Goal: Transaction & Acquisition: Purchase product/service

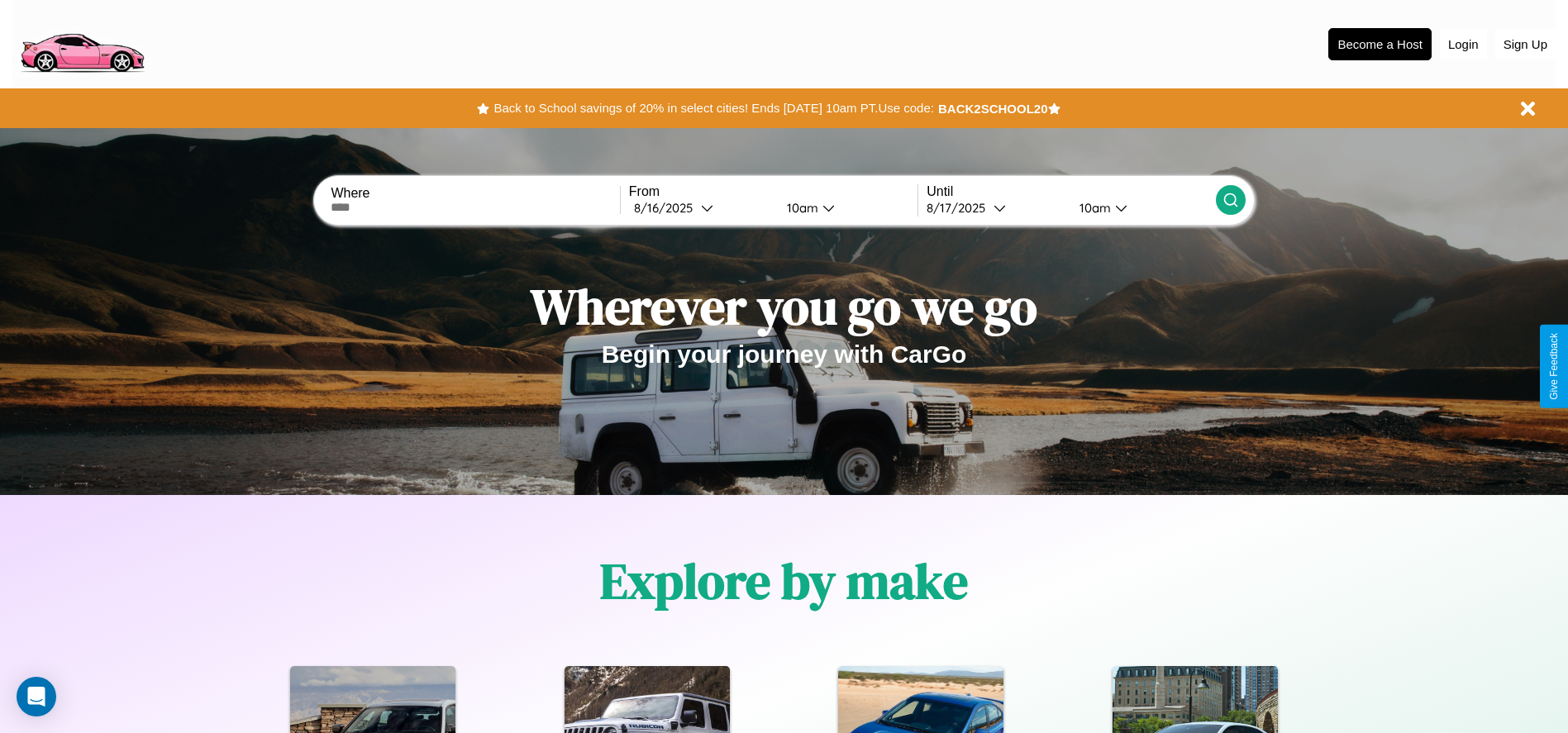
click at [476, 207] on input "text" at bounding box center [475, 207] width 289 height 13
type input "**********"
click at [701, 207] on div "[DATE]" at bounding box center [667, 208] width 67 height 16
select select "*"
select select "****"
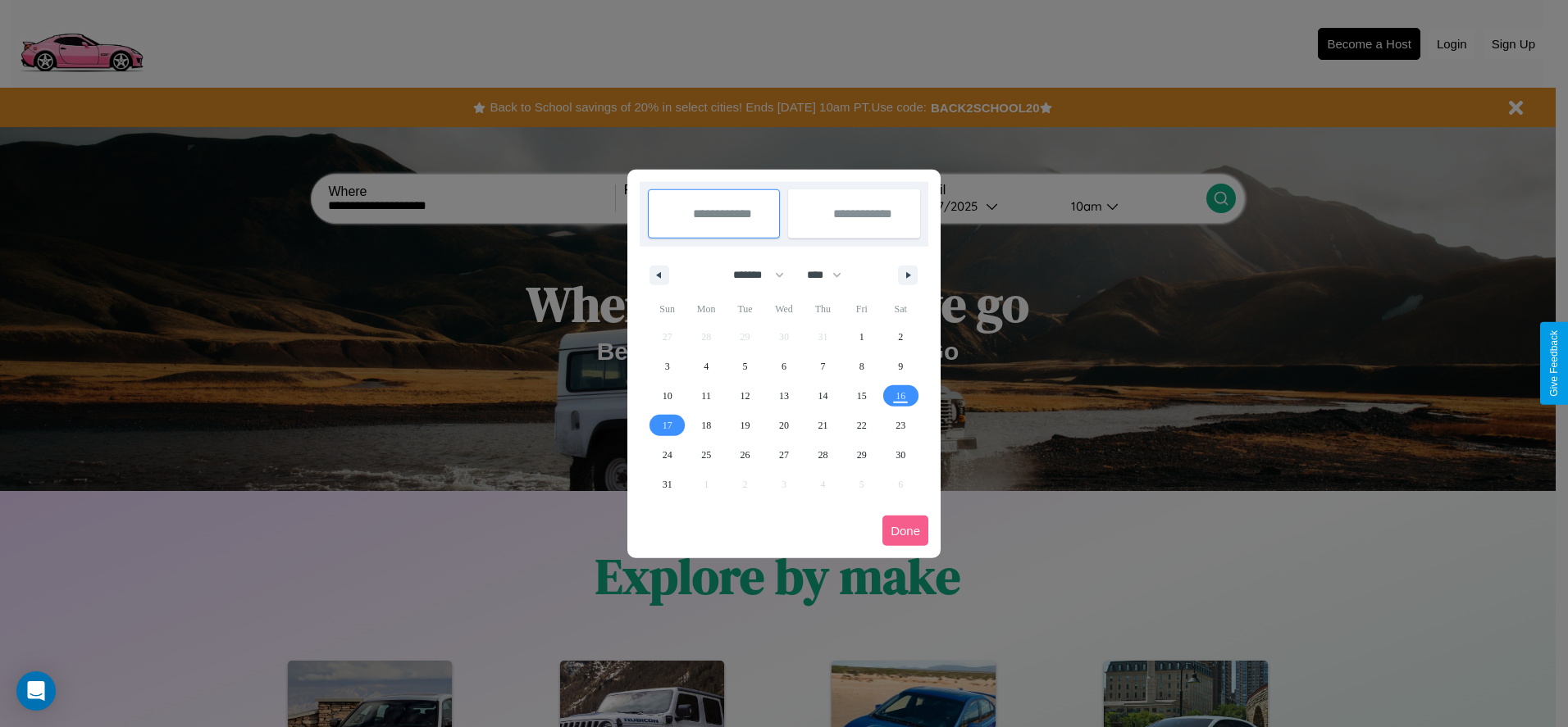
drag, startPoint x: 751, startPoint y: 274, endPoint x: 784, endPoint y: 329, distance: 64.1
click at [751, 274] on select "******* ******** ***** ***** *** **** **** ****** ********* ******* ******** **…" at bounding box center [755, 274] width 70 height 27
select select "*"
drag, startPoint x: 831, startPoint y: 274, endPoint x: 784, endPoint y: 329, distance: 72.3
click at [831, 274] on select "**** **** **** **** **** **** **** **** **** **** **** **** **** **** **** ****…" at bounding box center [823, 274] width 49 height 27
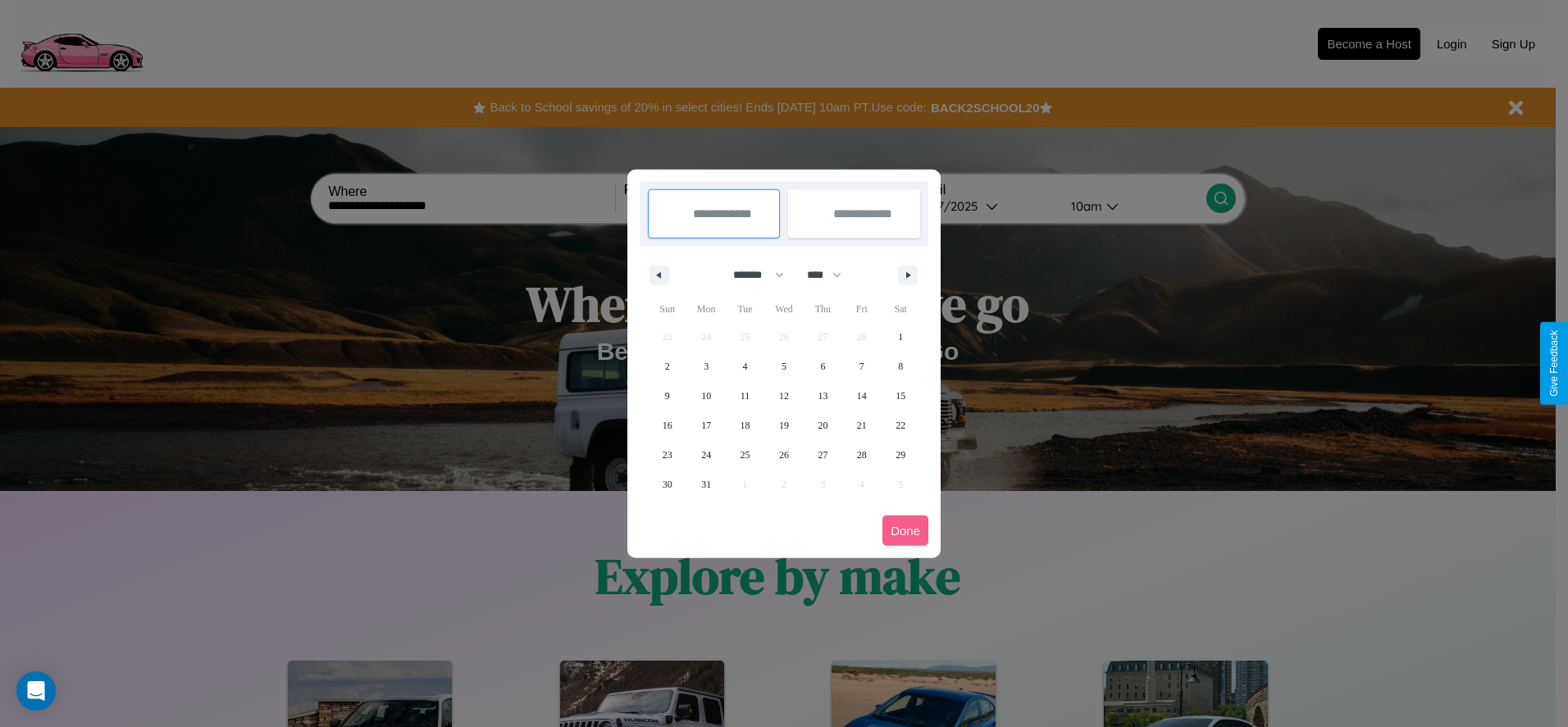
select select "****"
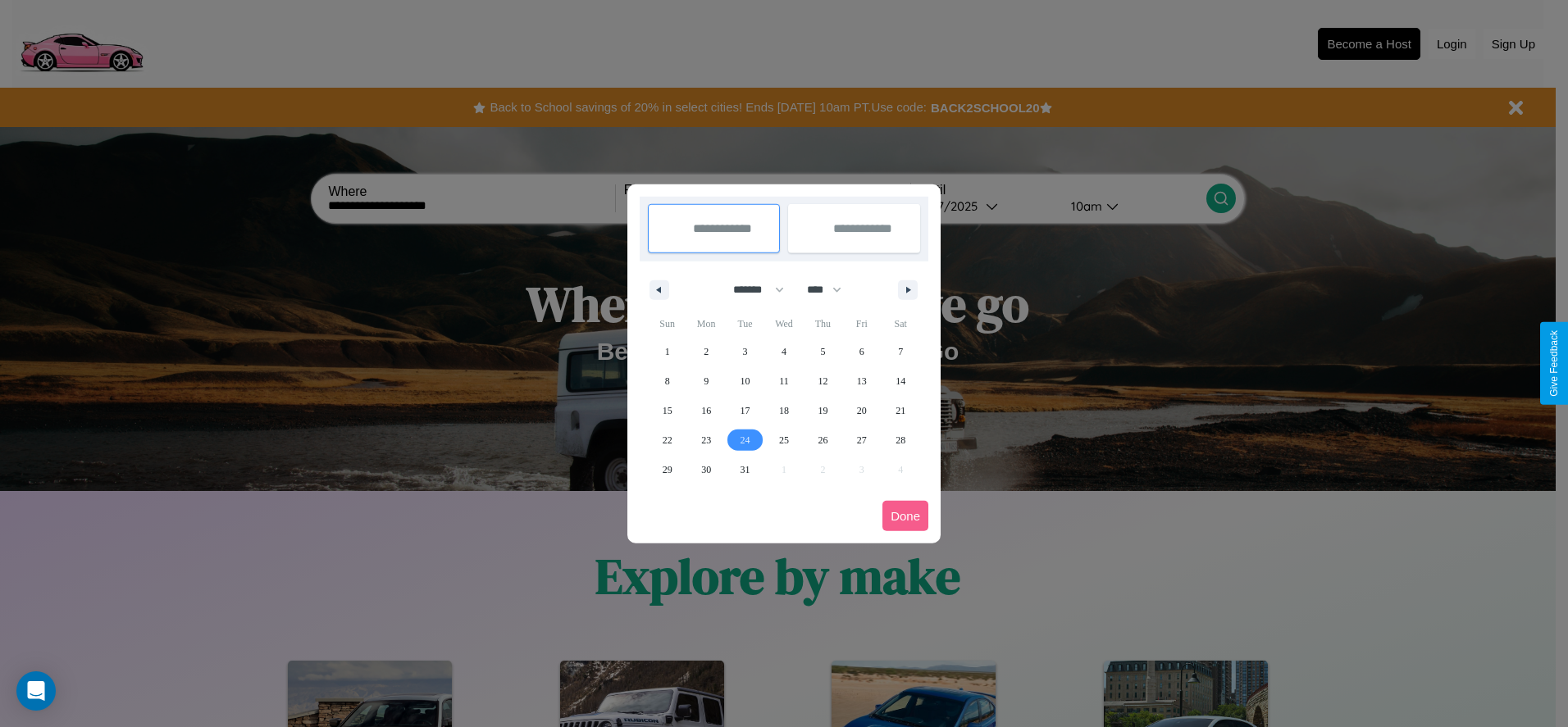
click at [744, 440] on span "24" at bounding box center [744, 440] width 9 height 29
type input "**********"
click at [861, 440] on span "27" at bounding box center [861, 440] width 9 height 29
type input "**********"
click at [905, 515] on button "Done" at bounding box center [904, 515] width 46 height 30
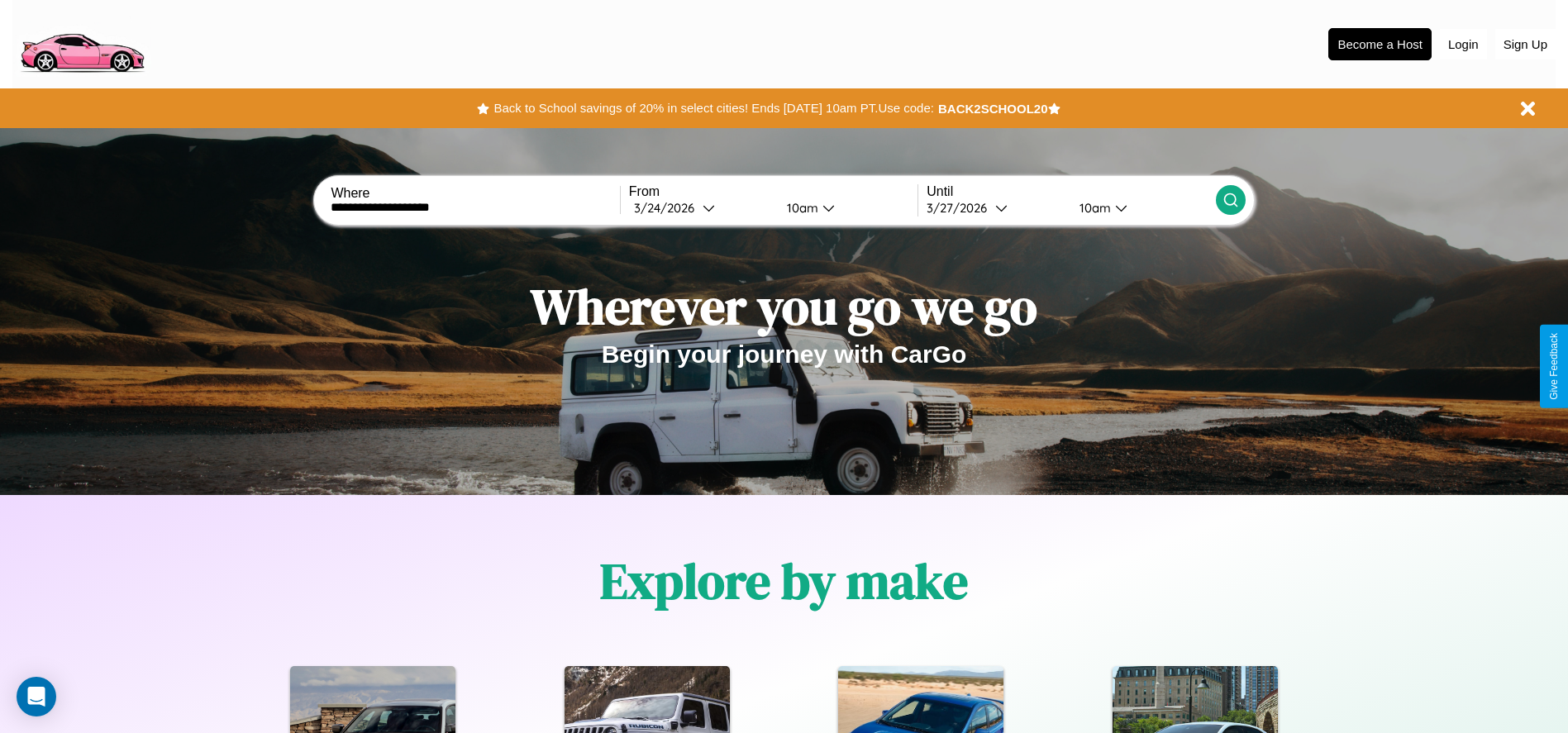
click at [1230, 200] on icon at bounding box center [1230, 200] width 16 height 16
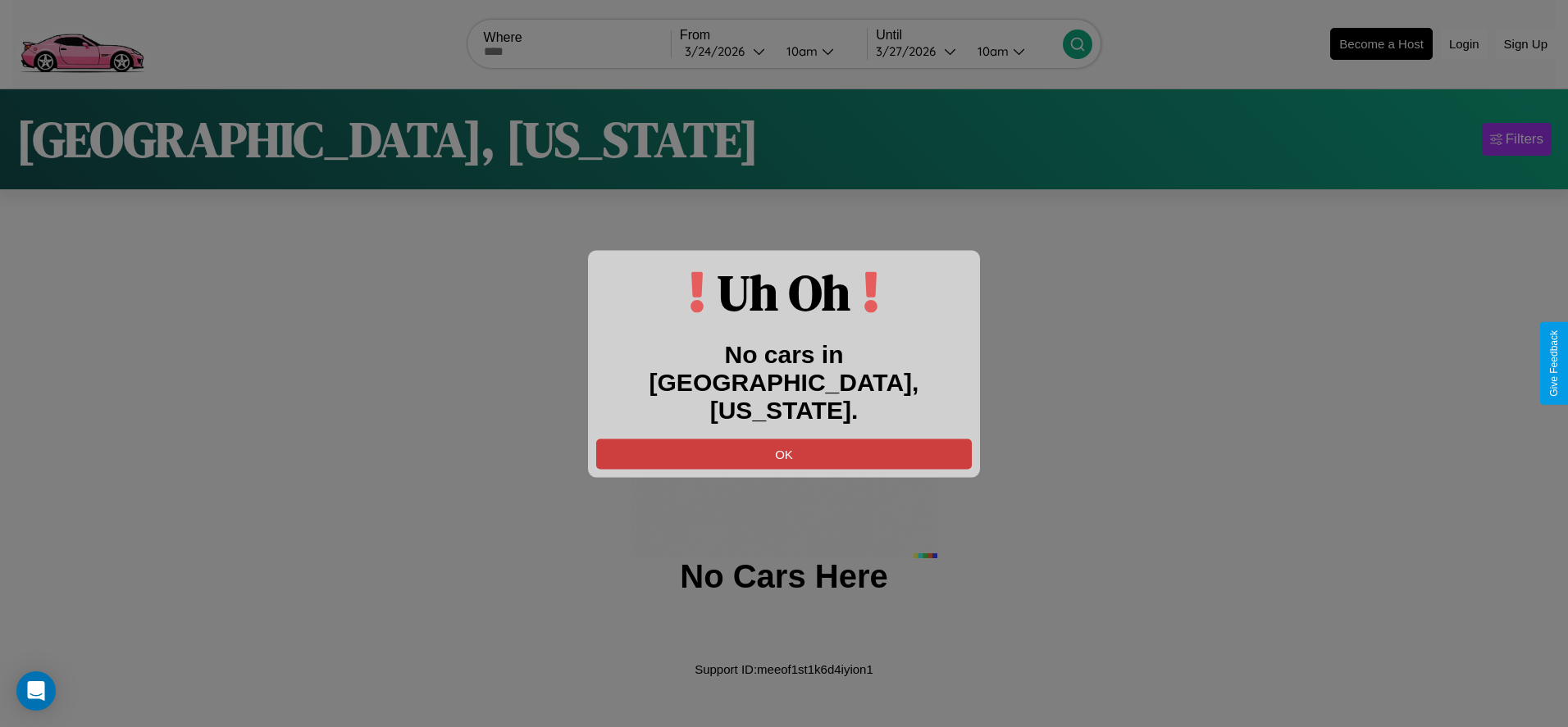
click at [784, 440] on button "OK" at bounding box center [784, 453] width 375 height 30
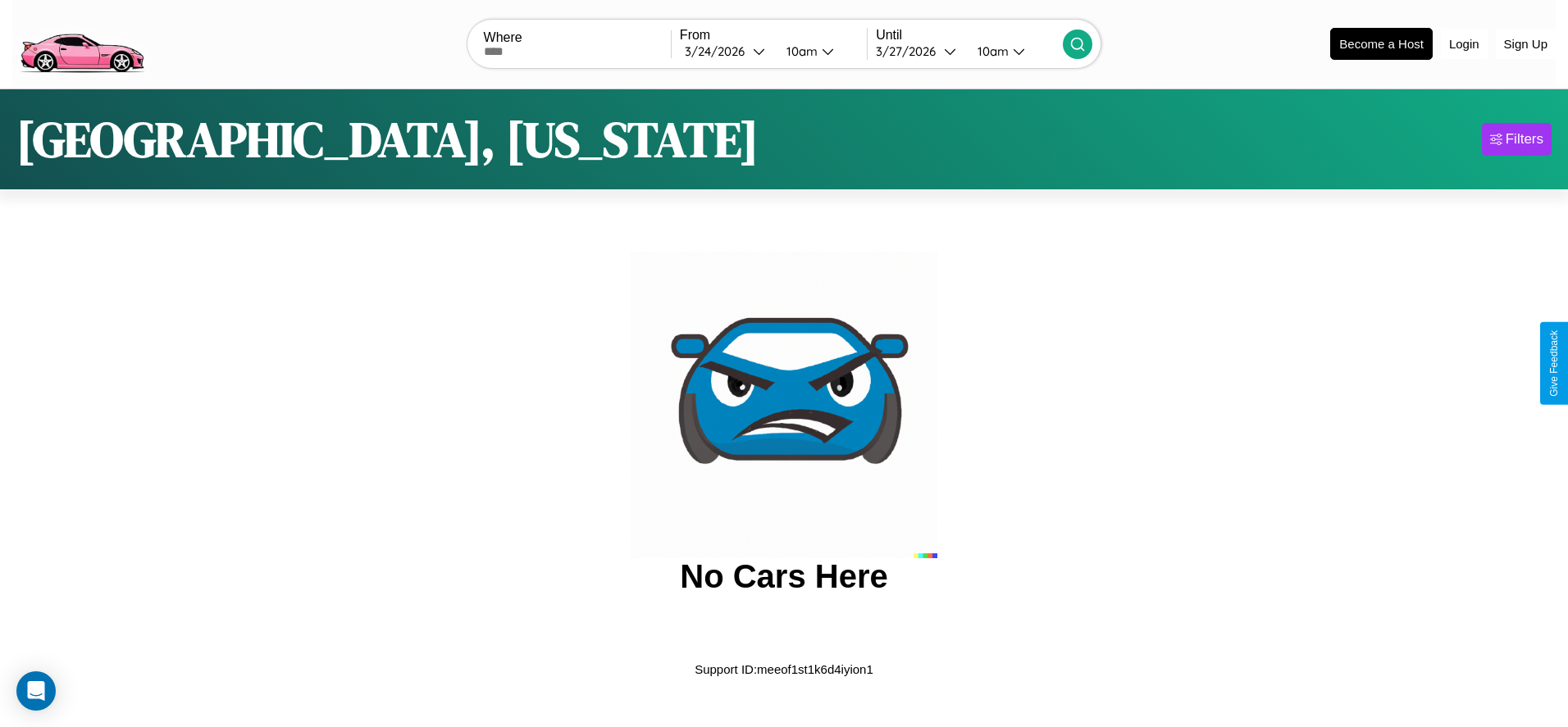
click at [81, 42] on img at bounding box center [81, 43] width 139 height 69
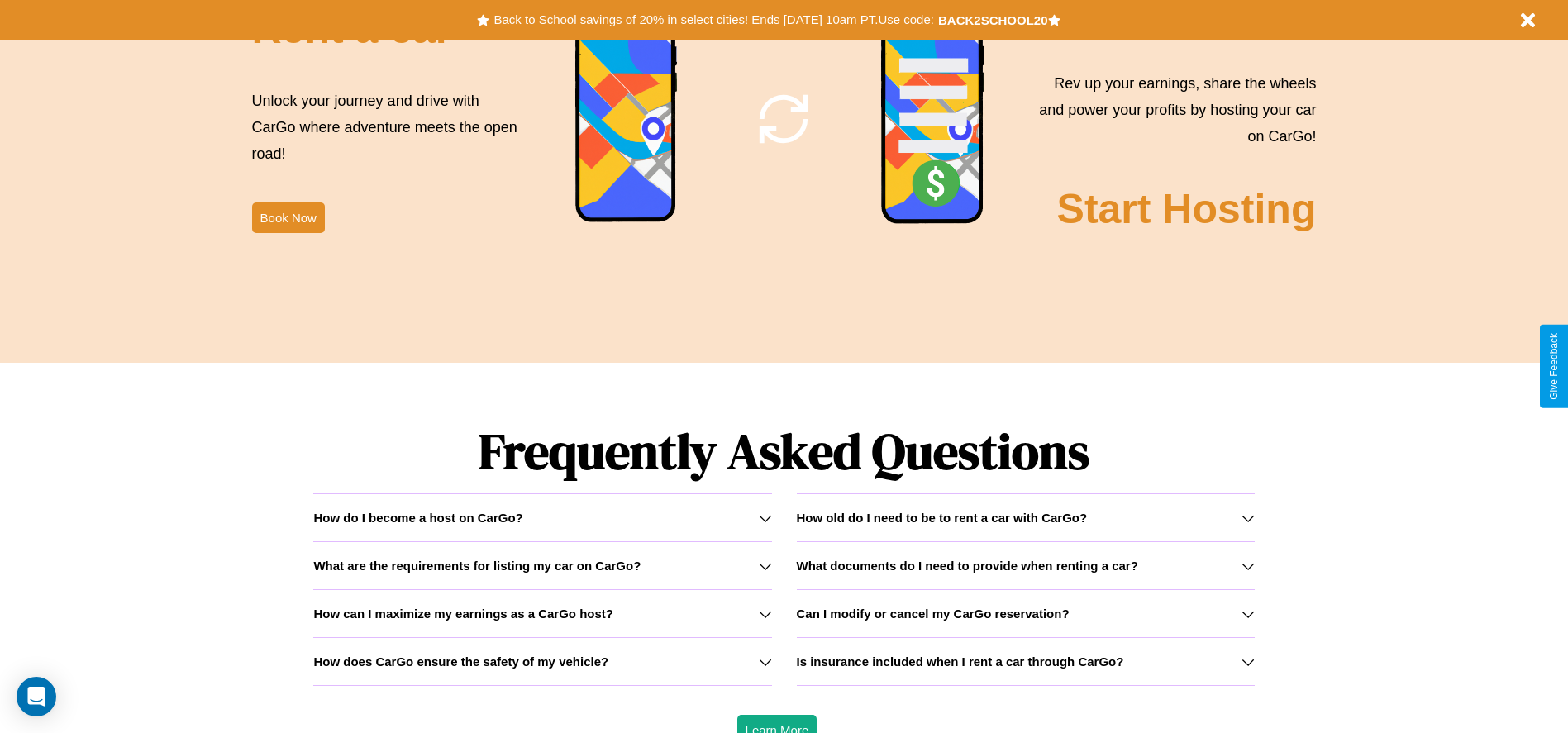
scroll to position [2371, 0]
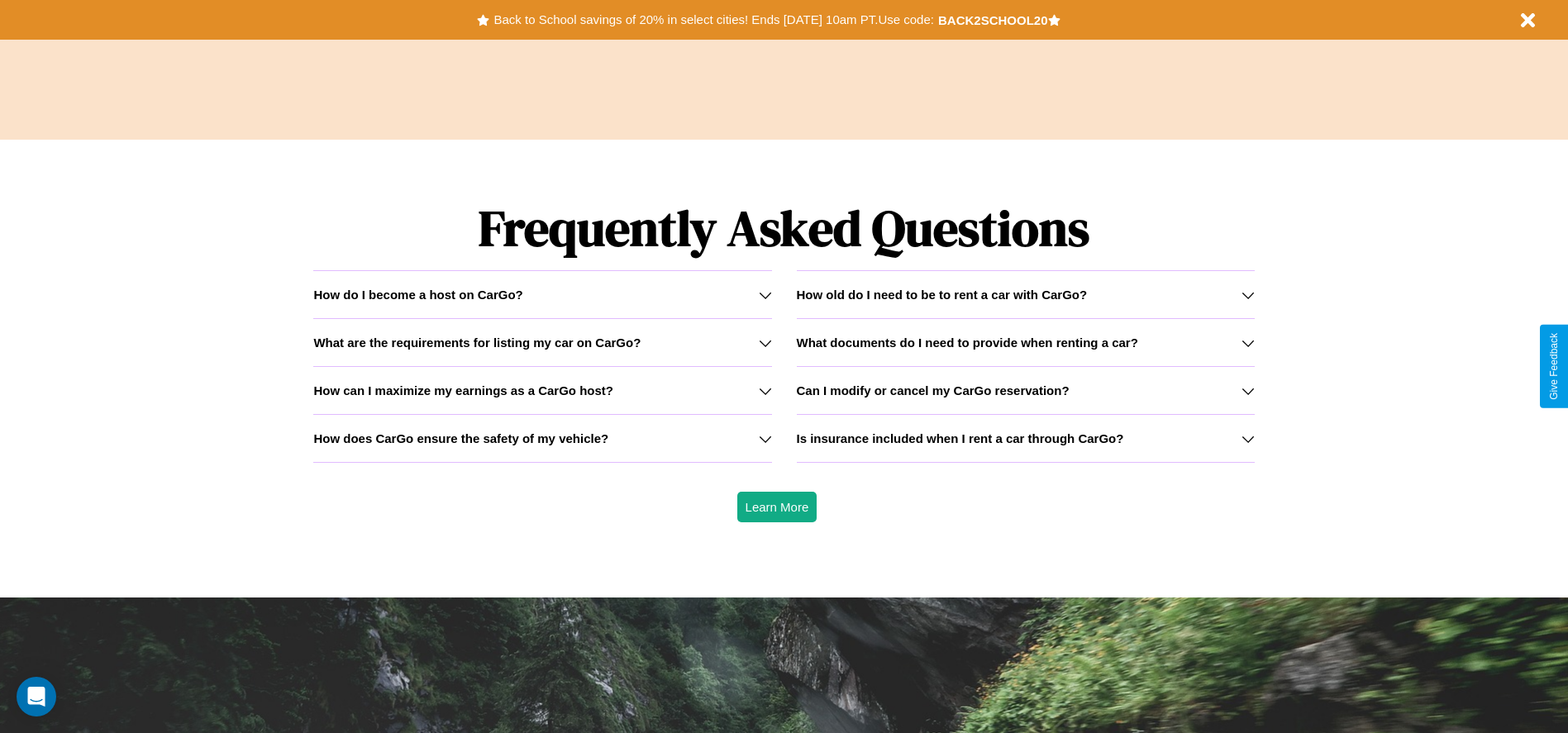
click at [1025, 342] on h3 "What documents do I need to provide when renting a car?" at bounding box center [967, 343] width 341 height 14
click at [1248, 342] on icon at bounding box center [1248, 343] width 13 height 13
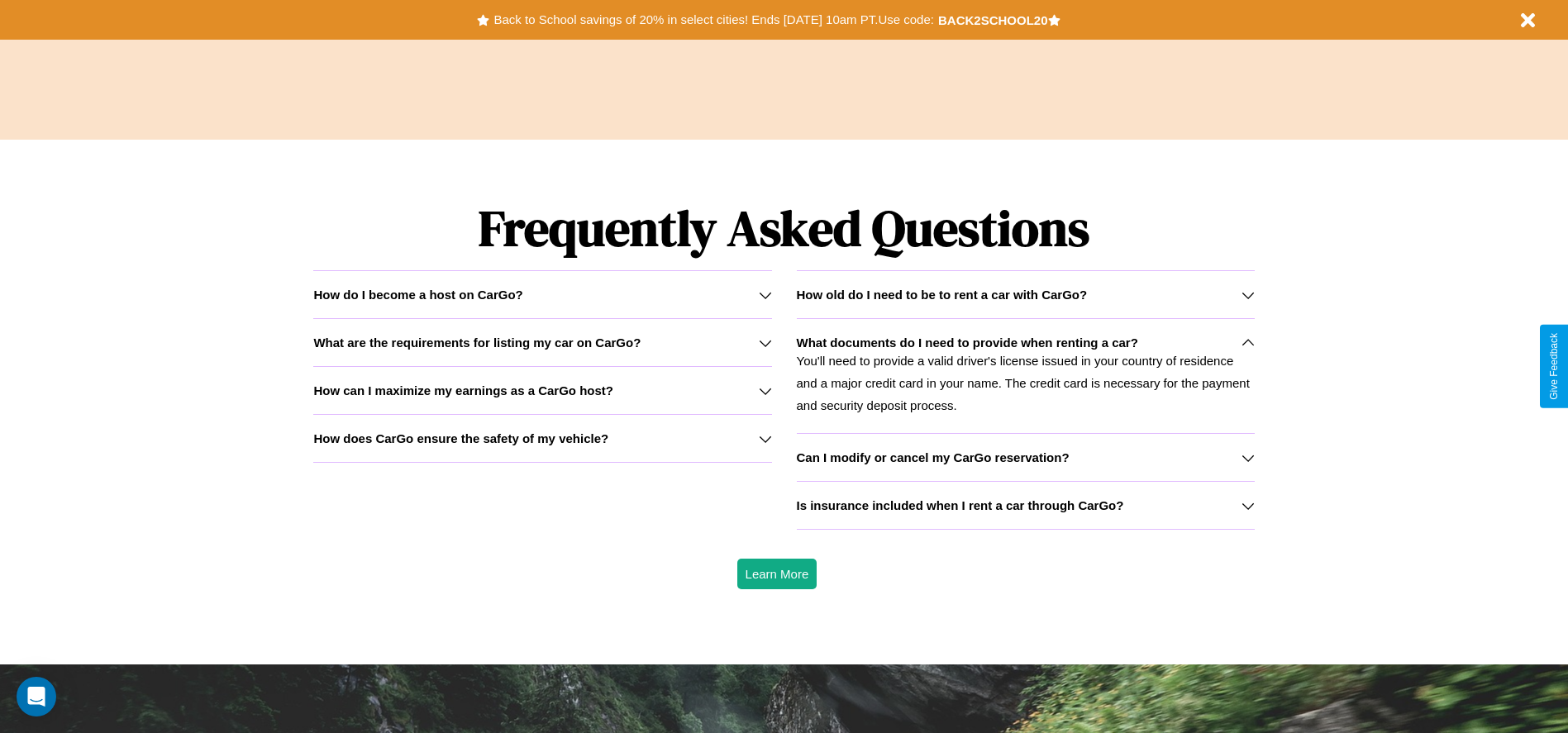
click at [1248, 457] on icon at bounding box center [1248, 457] width 13 height 13
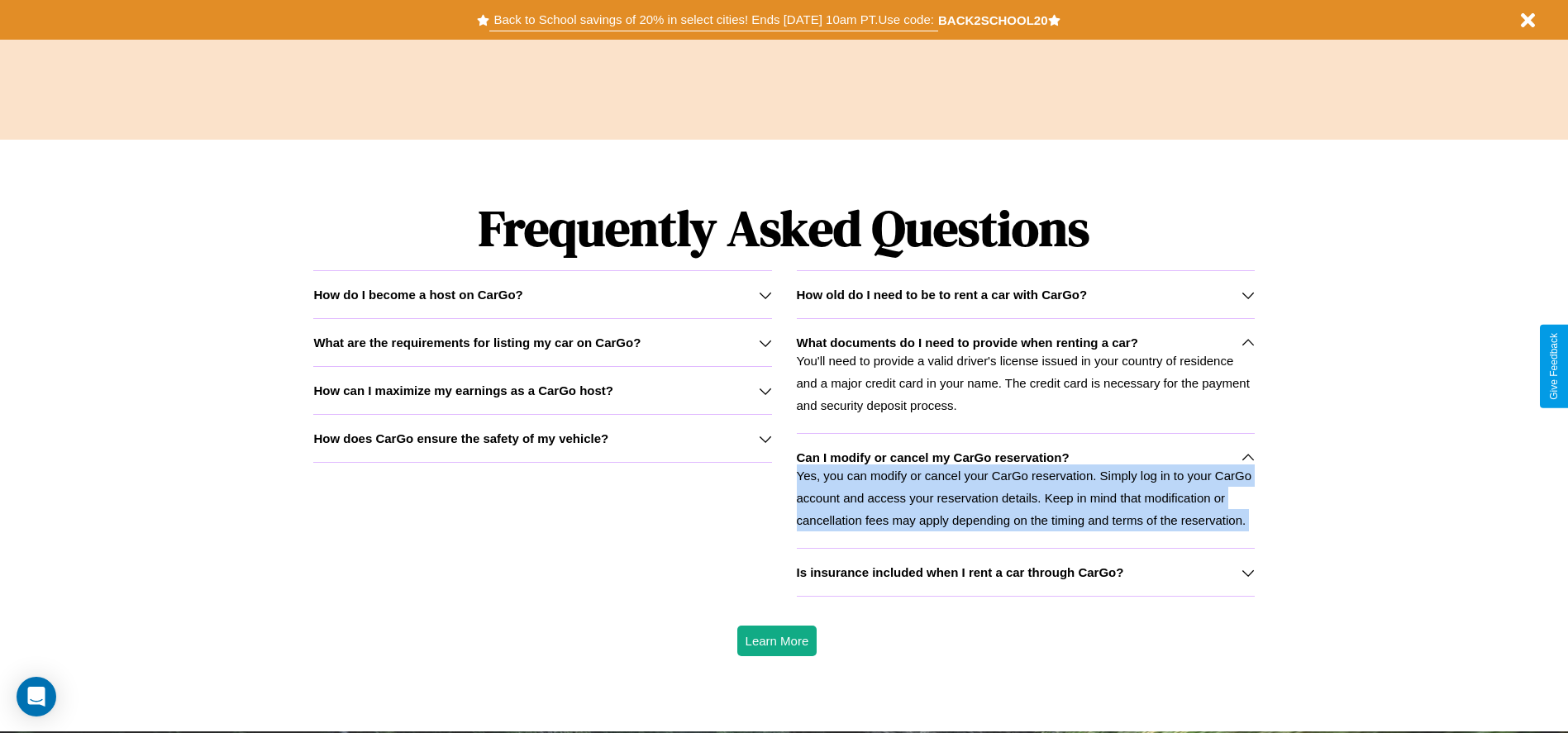
click at [713, 20] on button "Back to School savings of 20% in select cities! Ends [DATE] 10am PT. Use code:" at bounding box center [713, 20] width 448 height 23
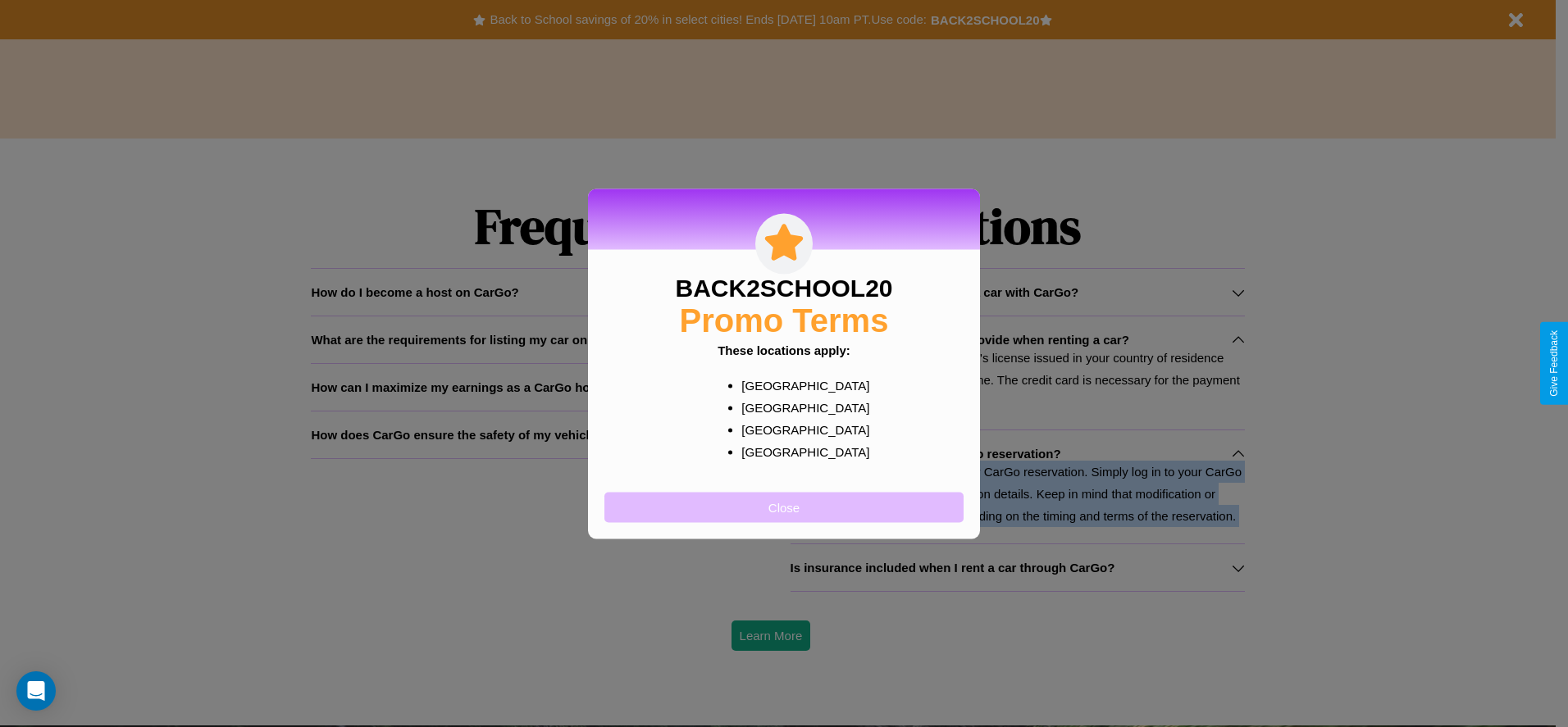
click at [784, 507] on button "Close" at bounding box center [783, 507] width 359 height 30
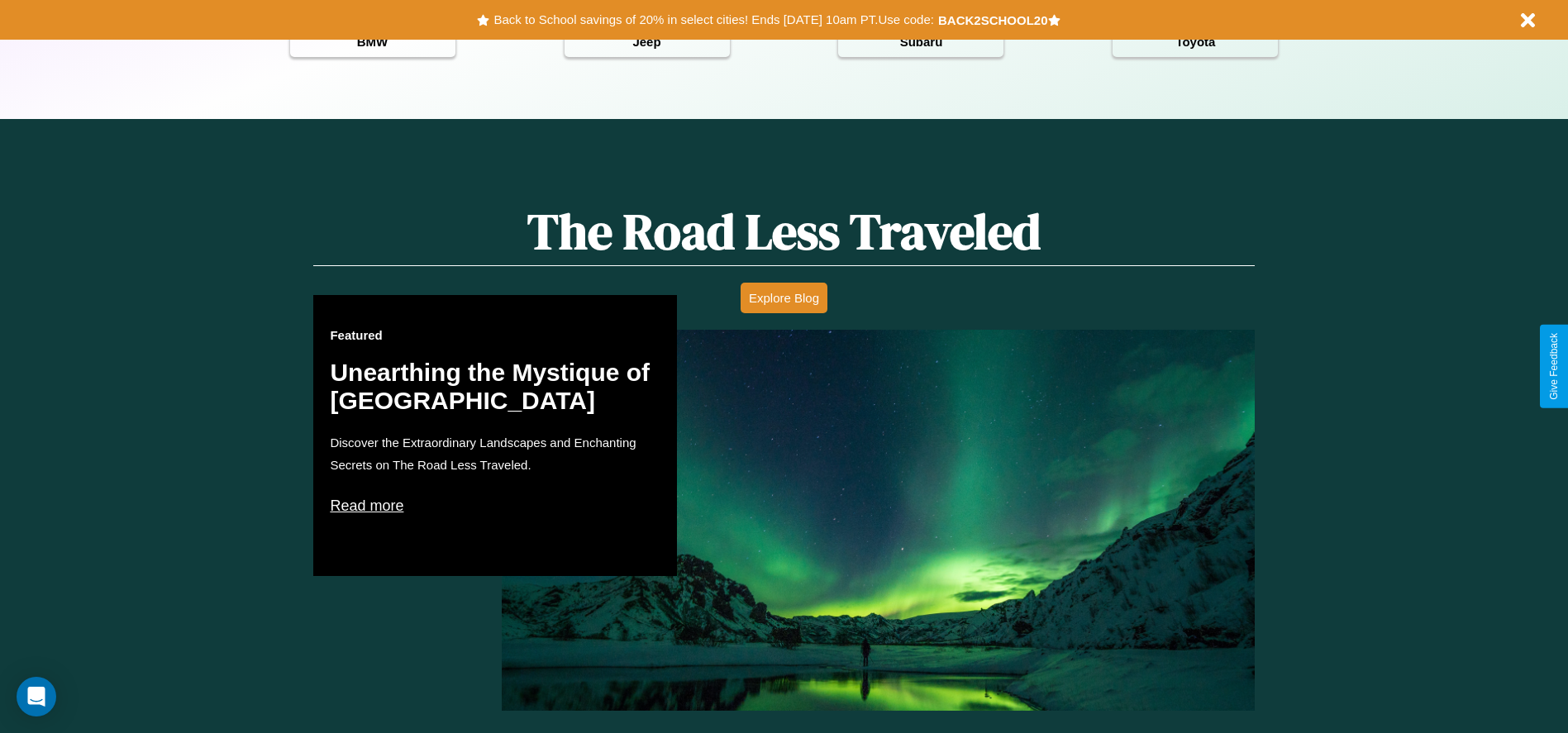
scroll to position [0, 0]
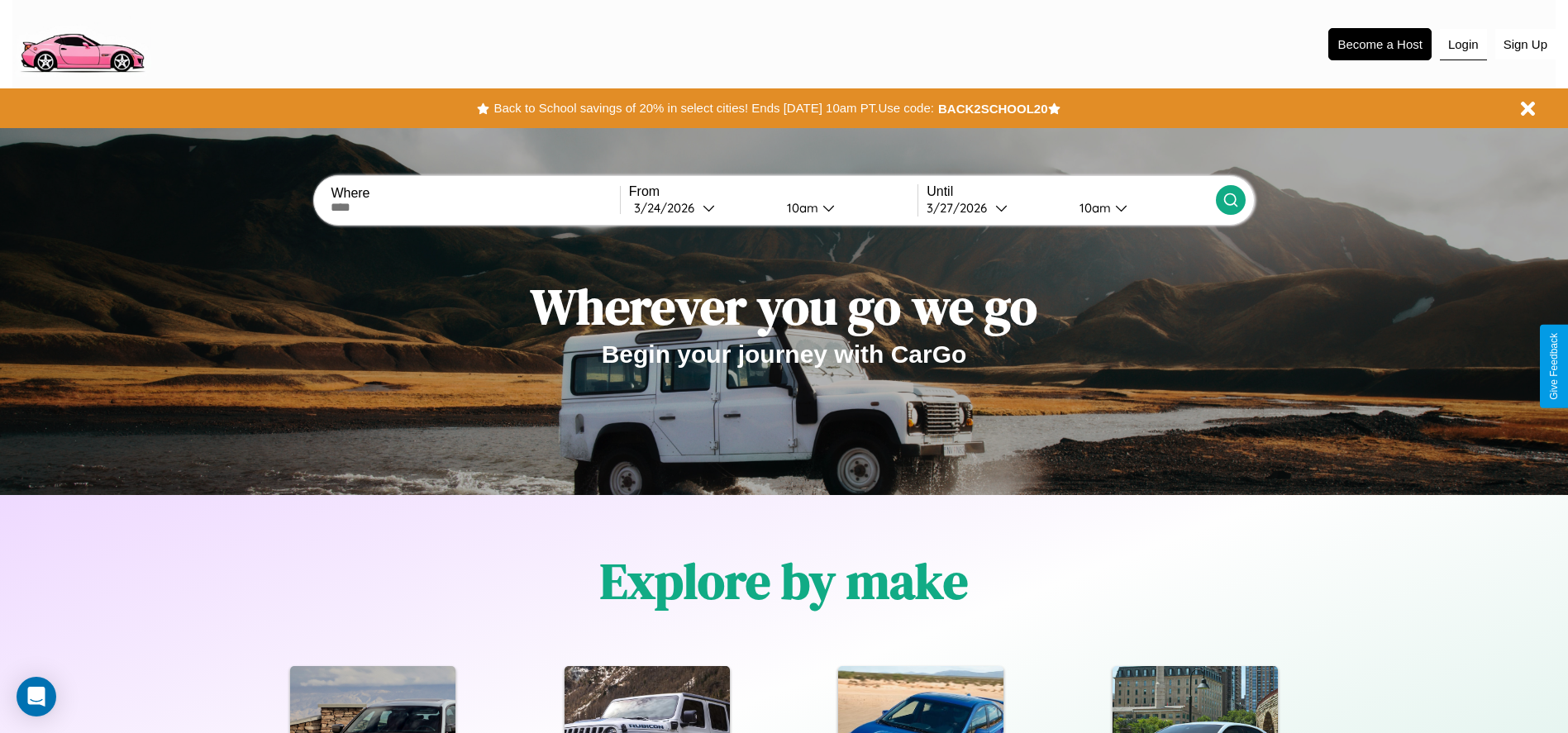
click at [1463, 43] on button "Login" at bounding box center [1464, 44] width 47 height 31
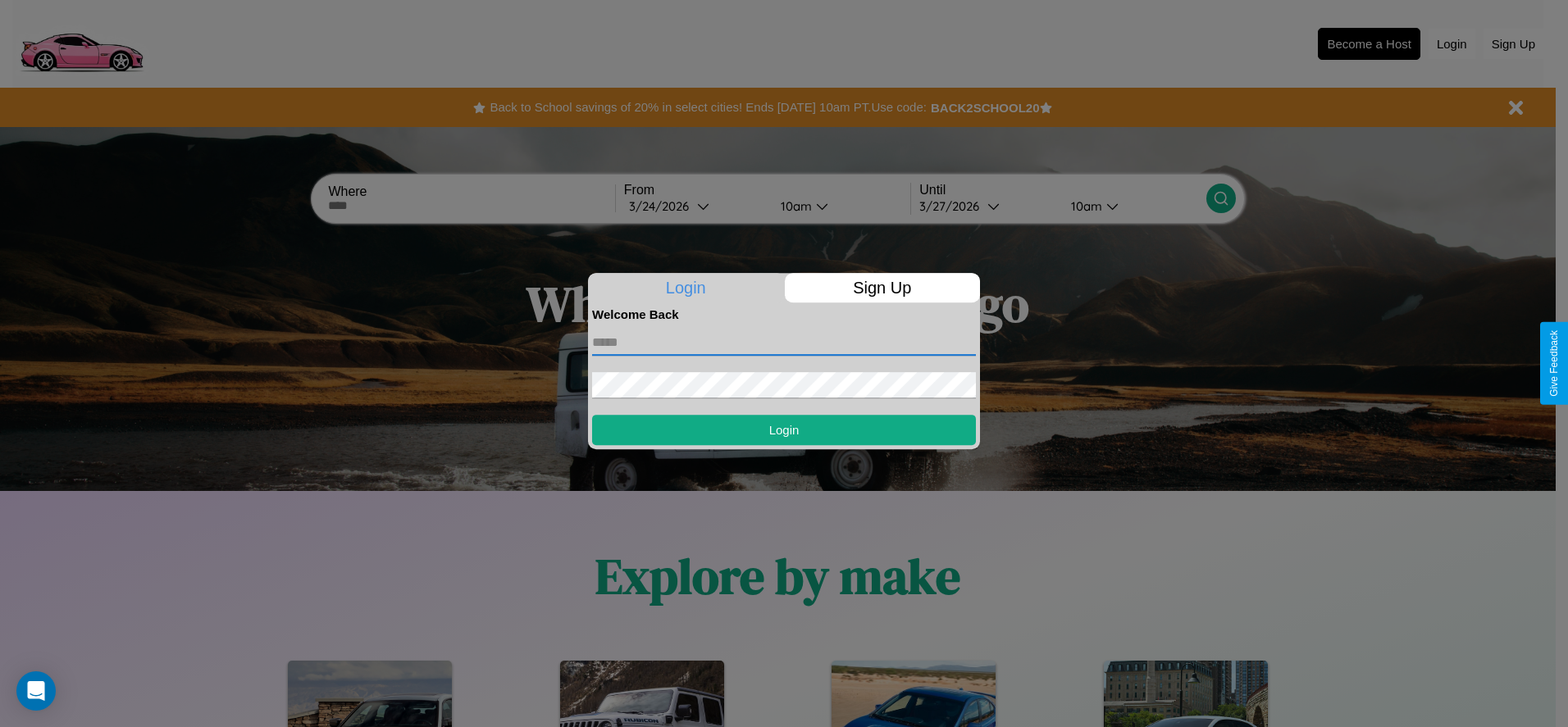
click at [784, 342] on input "text" at bounding box center [784, 342] width 384 height 26
type input "**********"
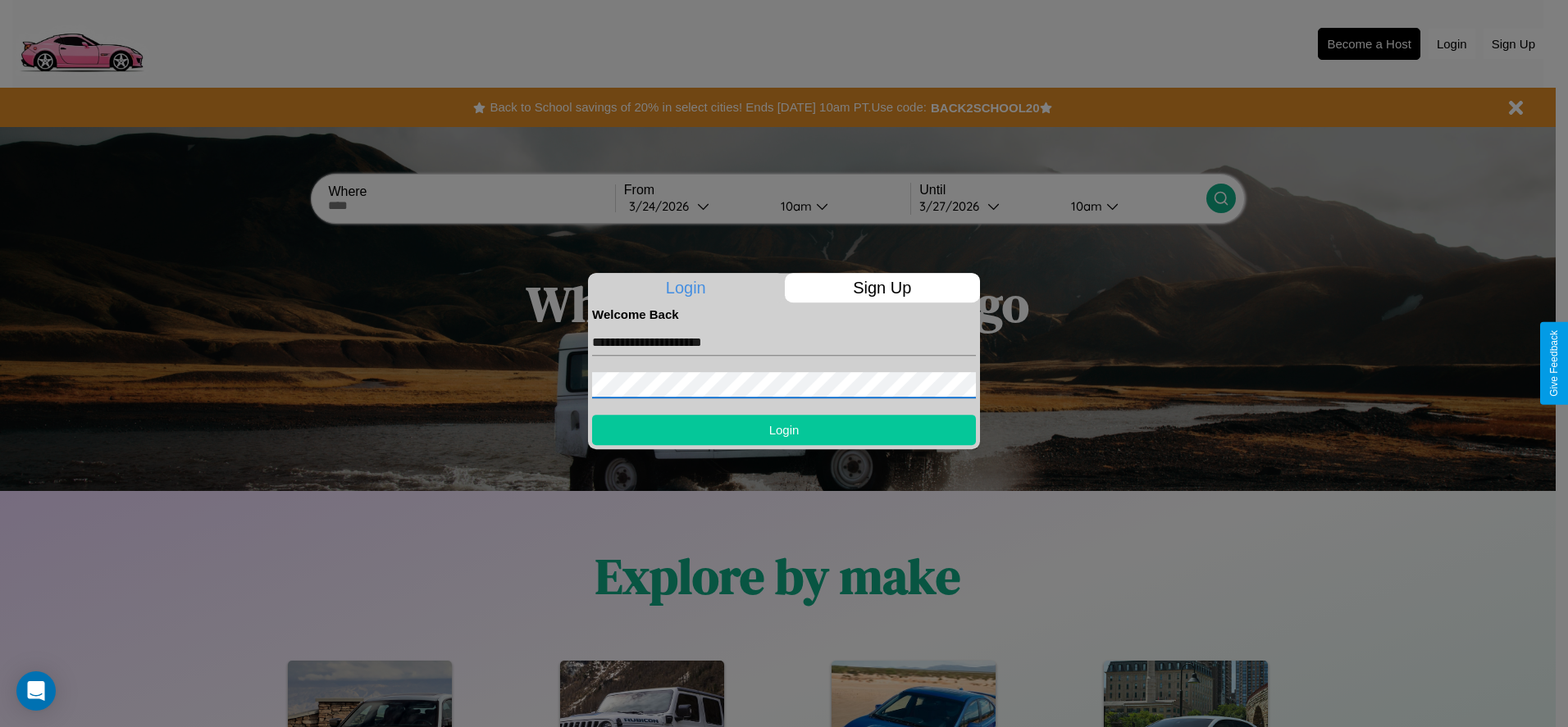
click at [784, 429] on button "Login" at bounding box center [784, 429] width 384 height 30
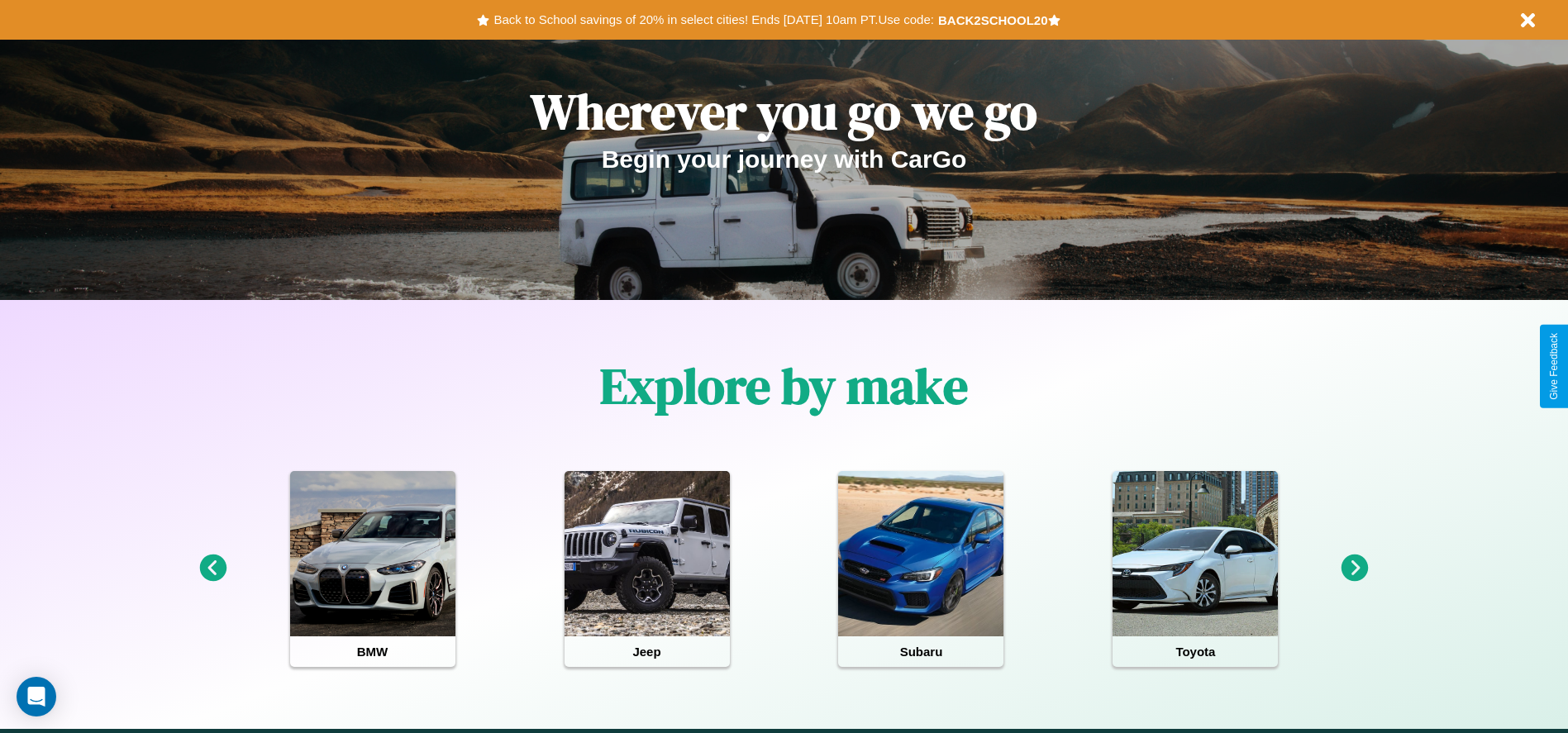
scroll to position [343, 0]
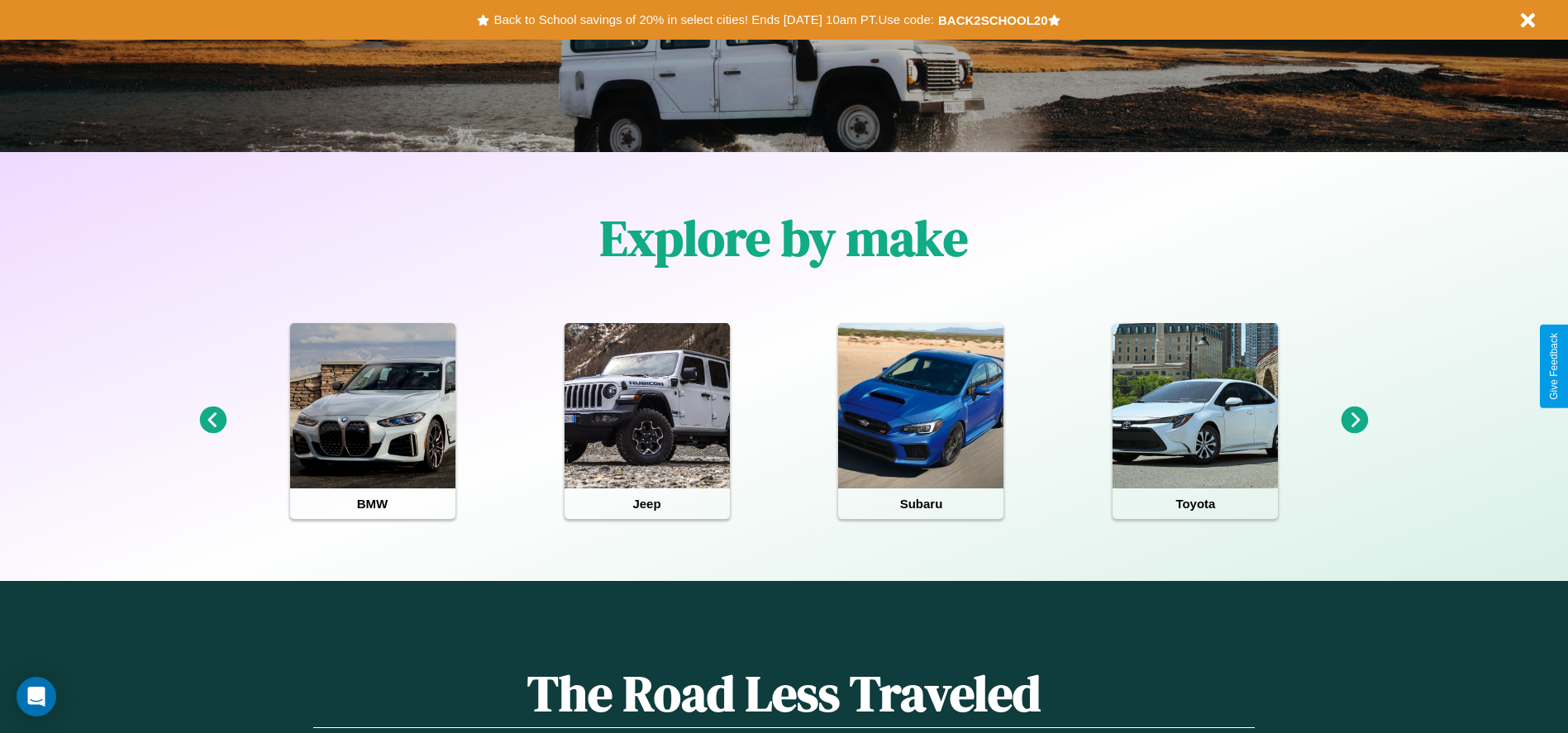
click at [1355, 421] on icon at bounding box center [1355, 420] width 27 height 27
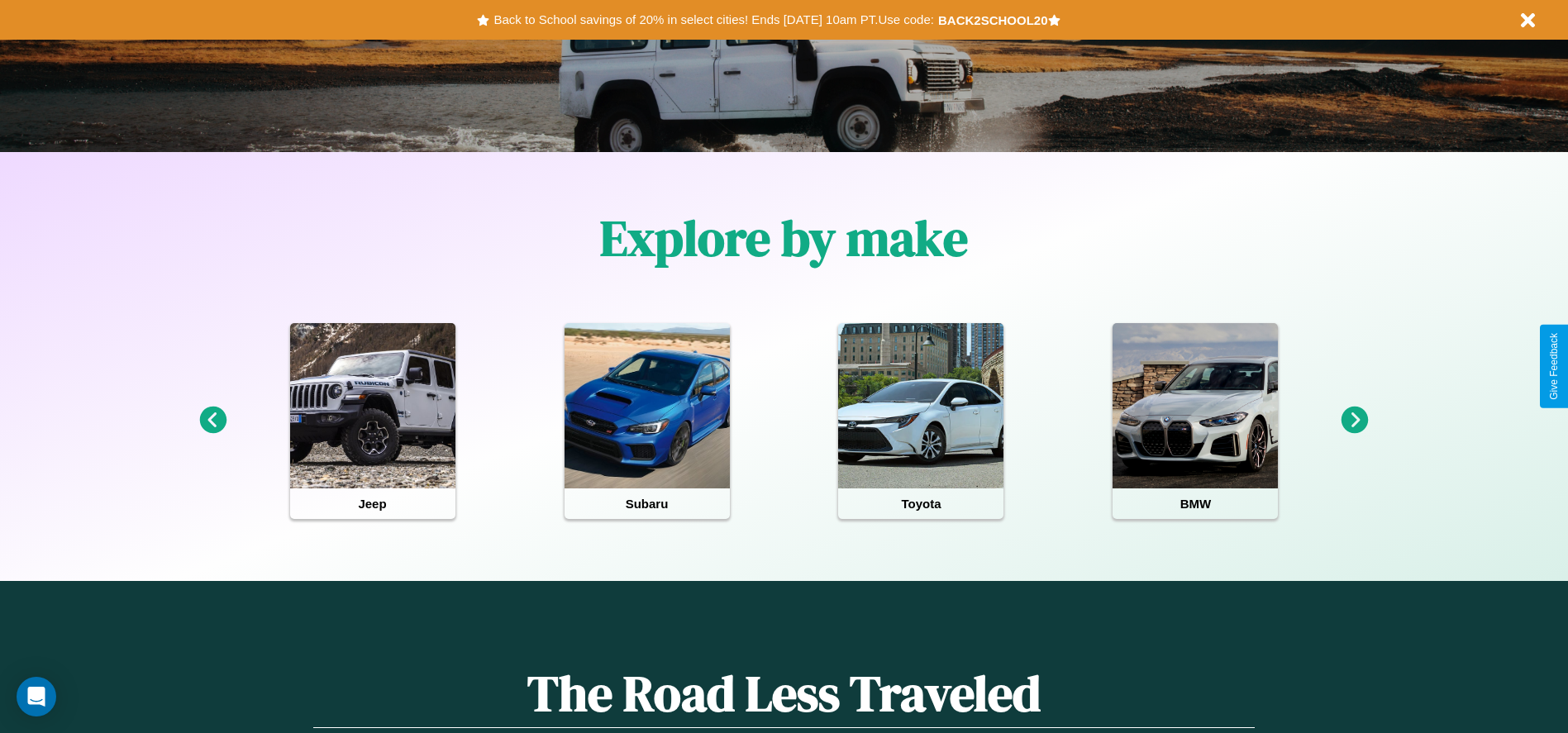
click at [1355, 421] on icon at bounding box center [1355, 420] width 27 height 27
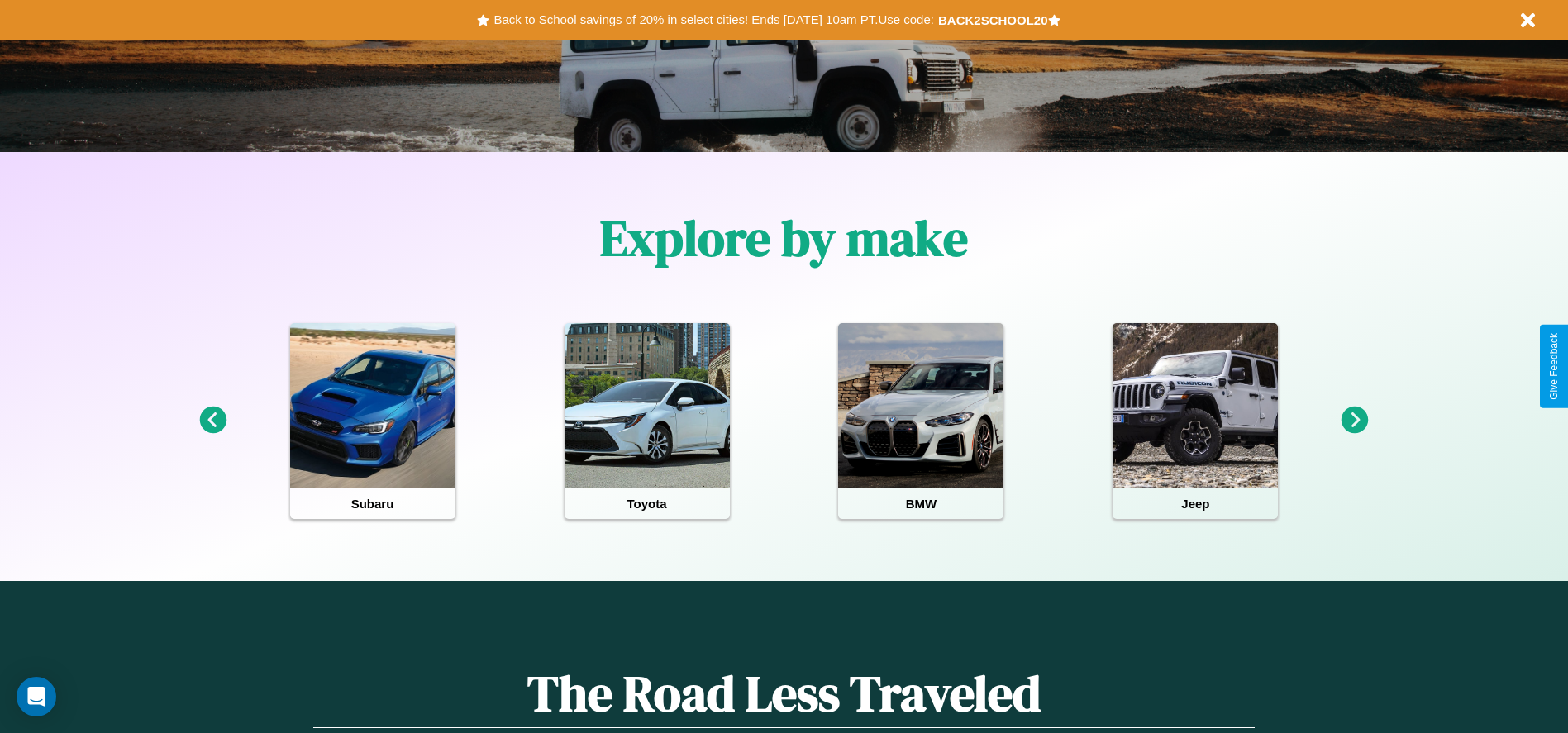
click at [213, 421] on icon at bounding box center [213, 420] width 27 height 27
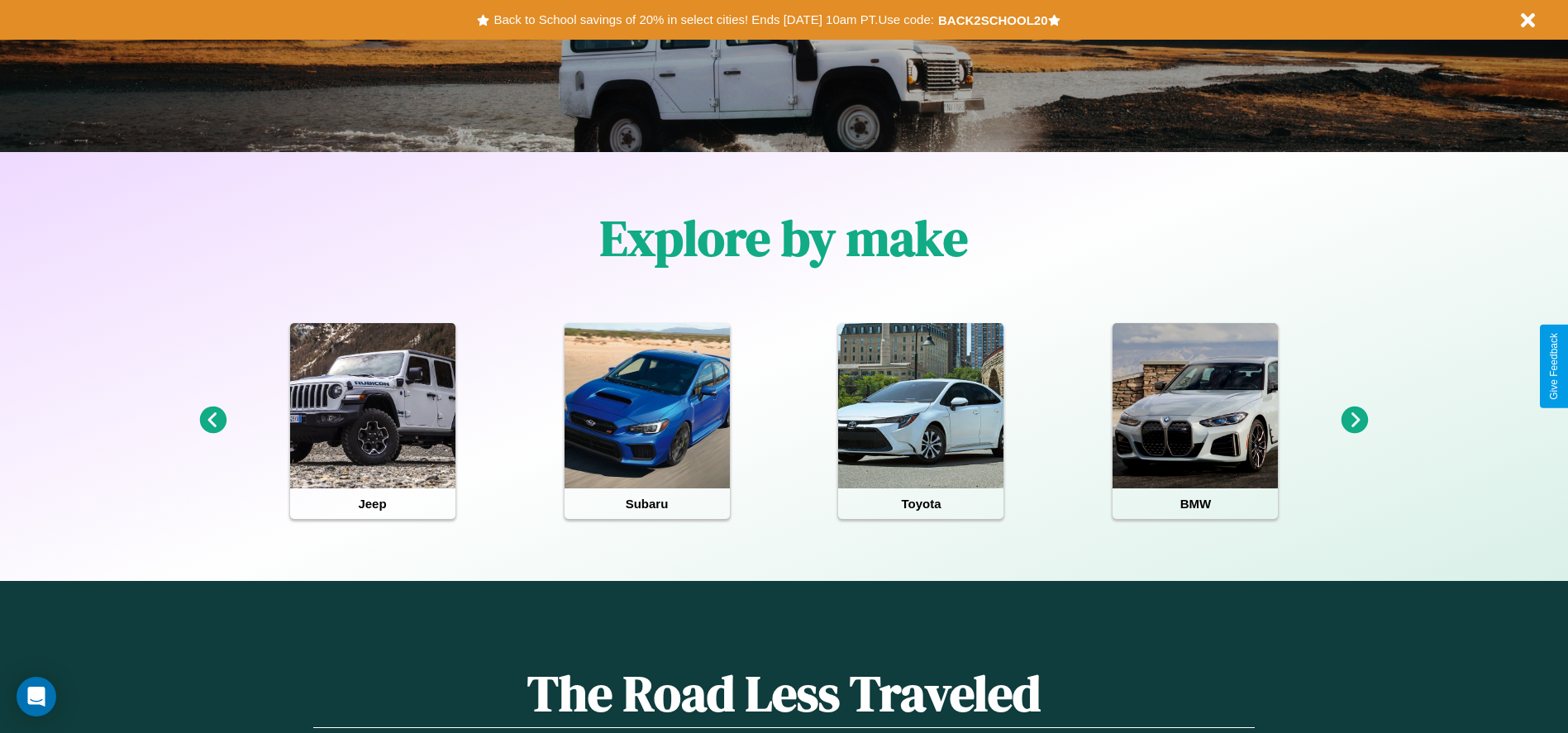
click at [1355, 421] on icon at bounding box center [1355, 420] width 27 height 27
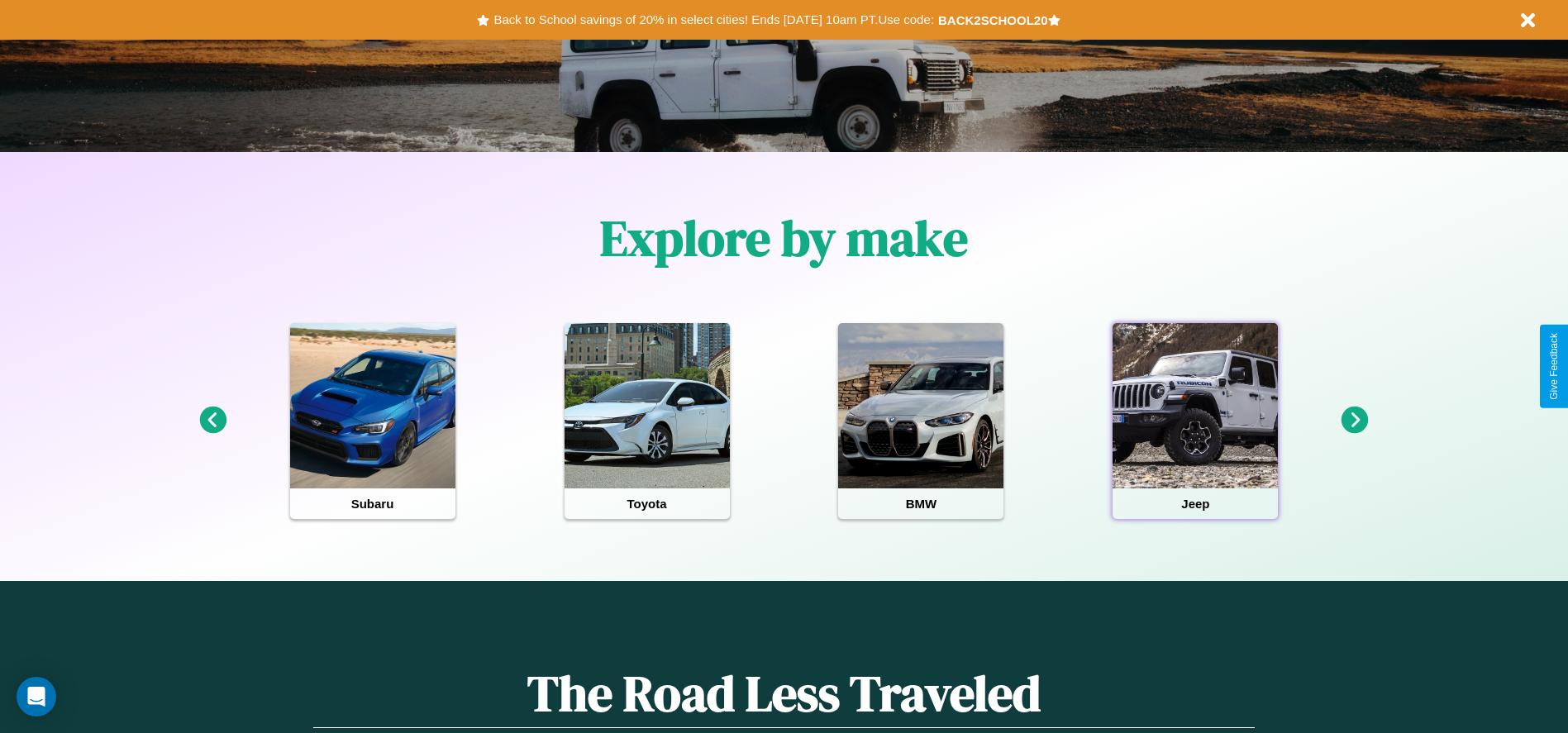
click at [1196, 421] on div at bounding box center [1195, 406] width 166 height 166
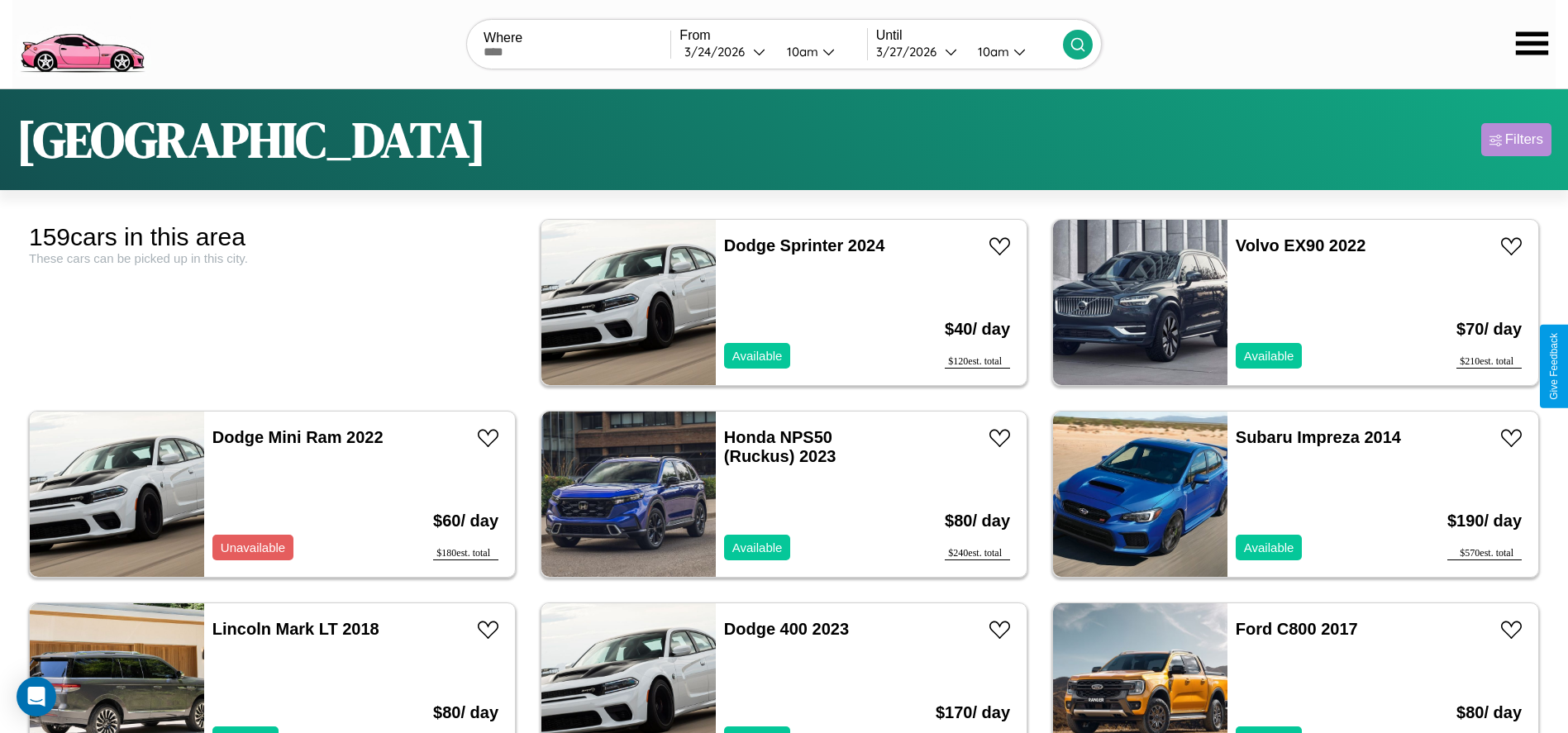
click at [1516, 140] on div "Filters" at bounding box center [1525, 139] width 38 height 16
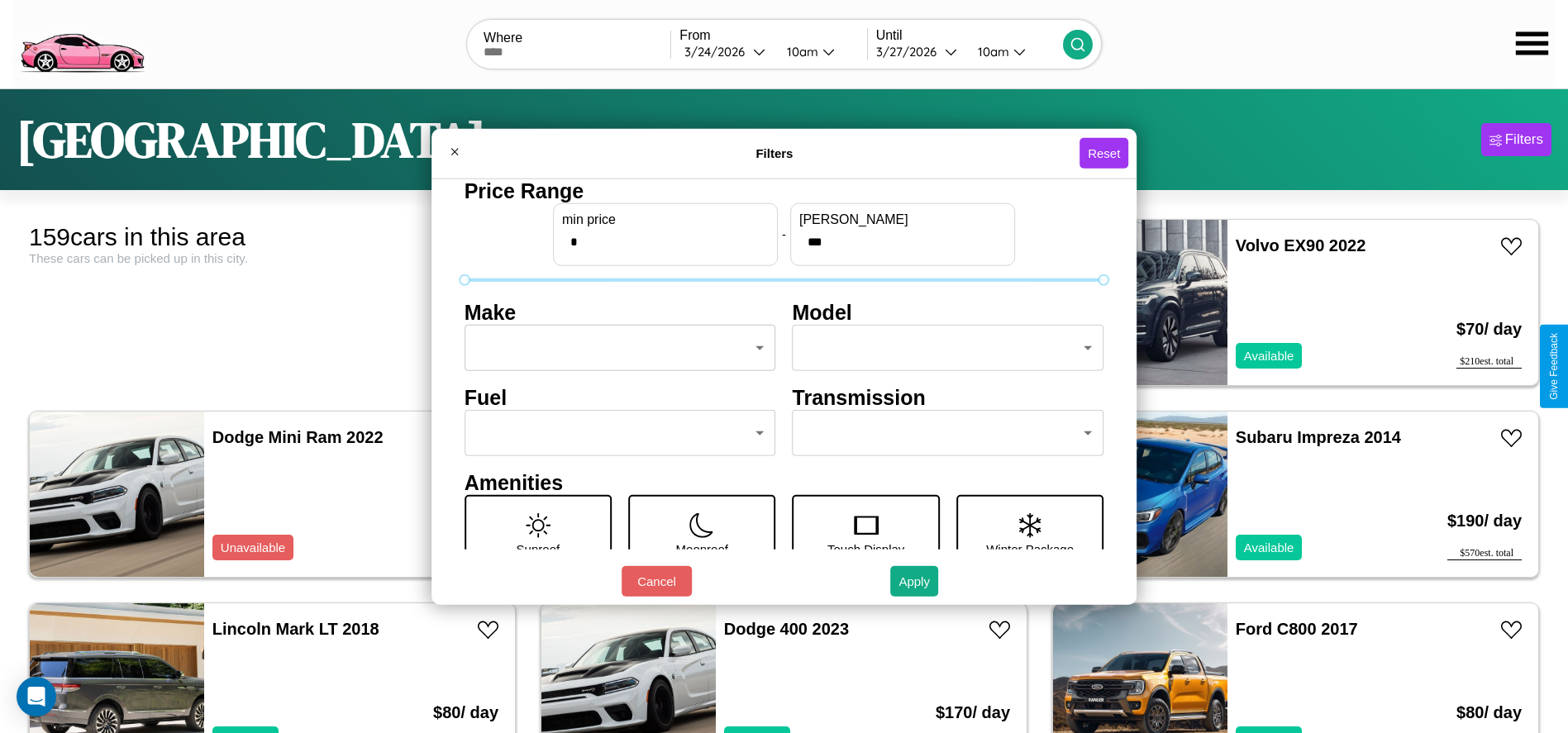
click at [615, 348] on body "CarGo Where From [DATE] 10am Until [DATE] 10am [GEOGRAPHIC_DATA] Filters 159 ca…" at bounding box center [784, 417] width 1568 height 835
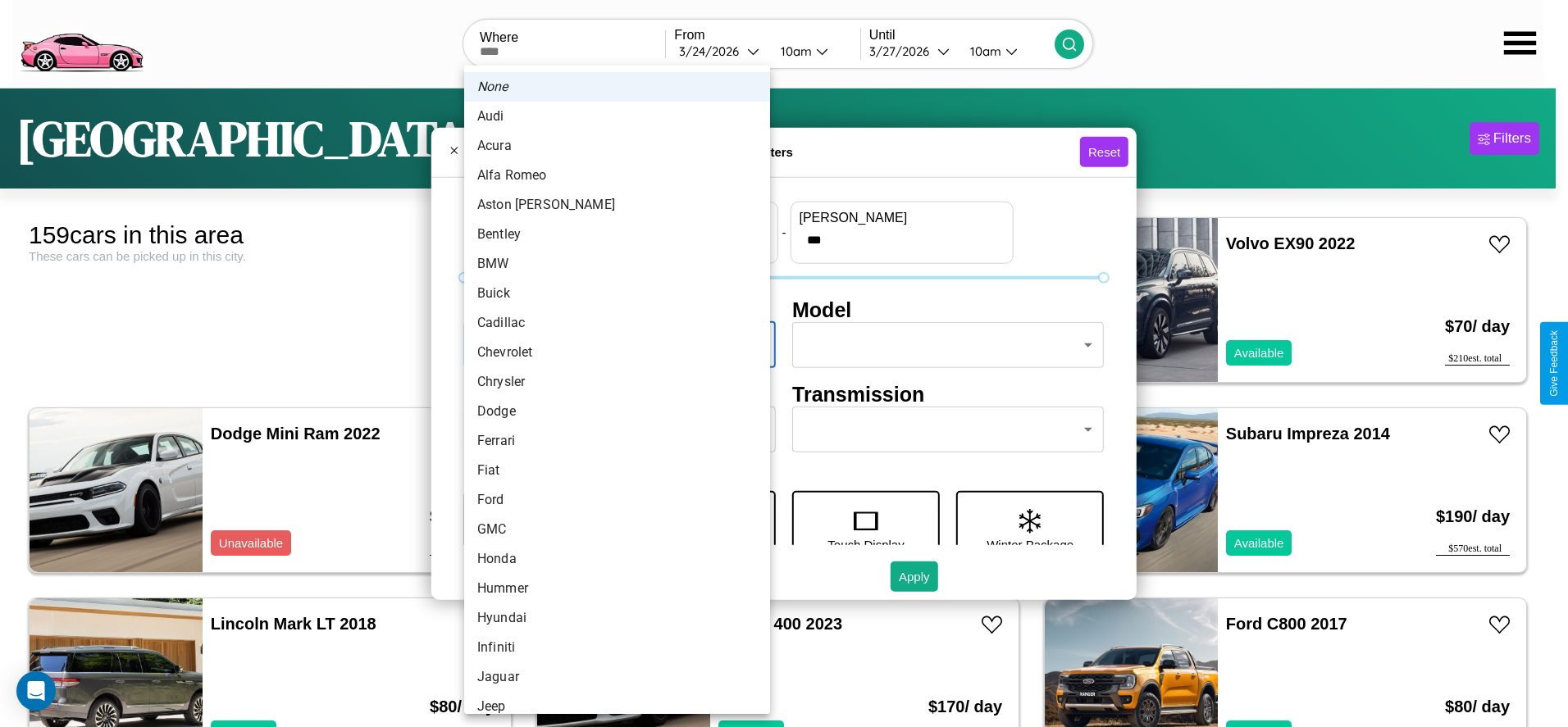
click at [611, 293] on li "Buick" at bounding box center [616, 293] width 306 height 29
type input "*****"
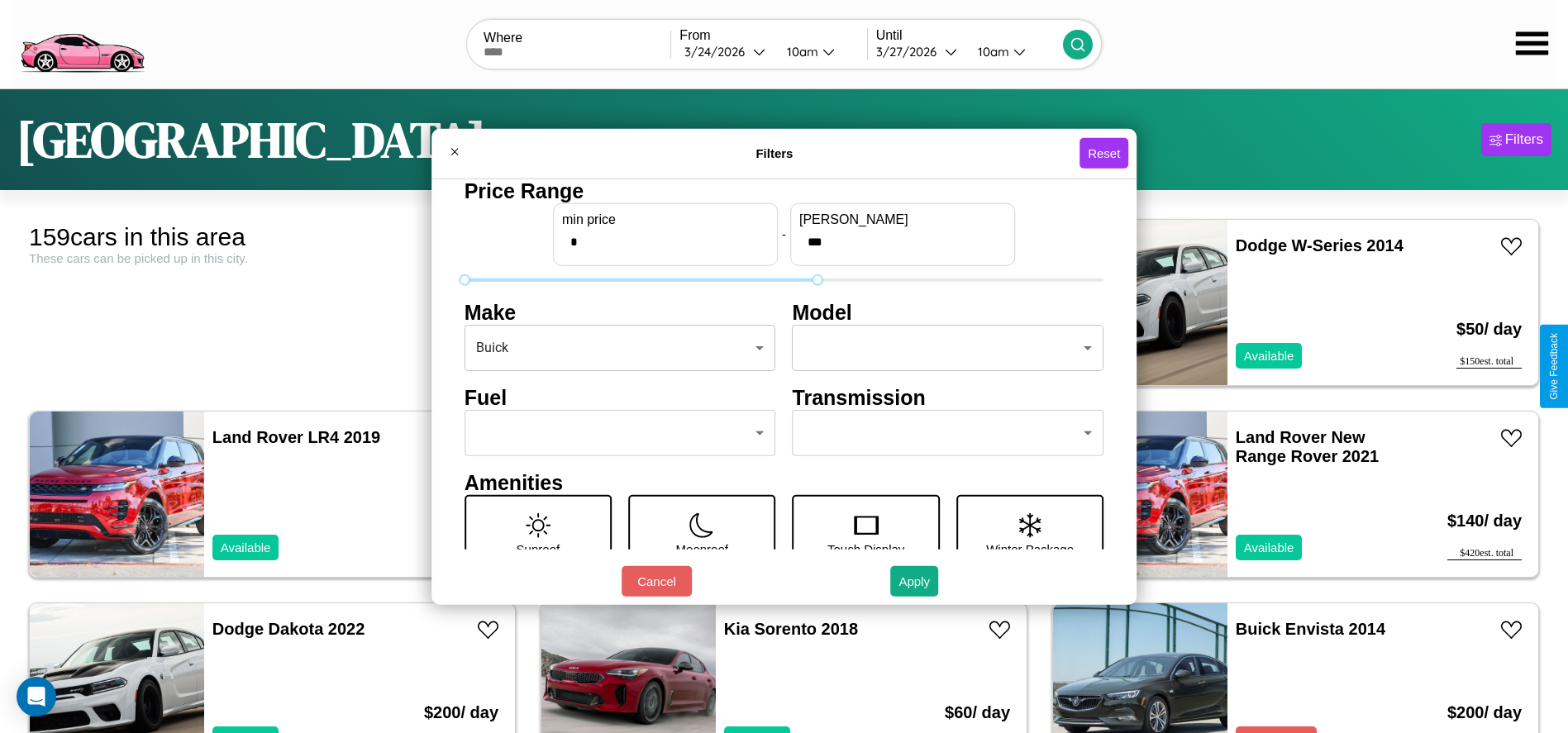
type input "***"
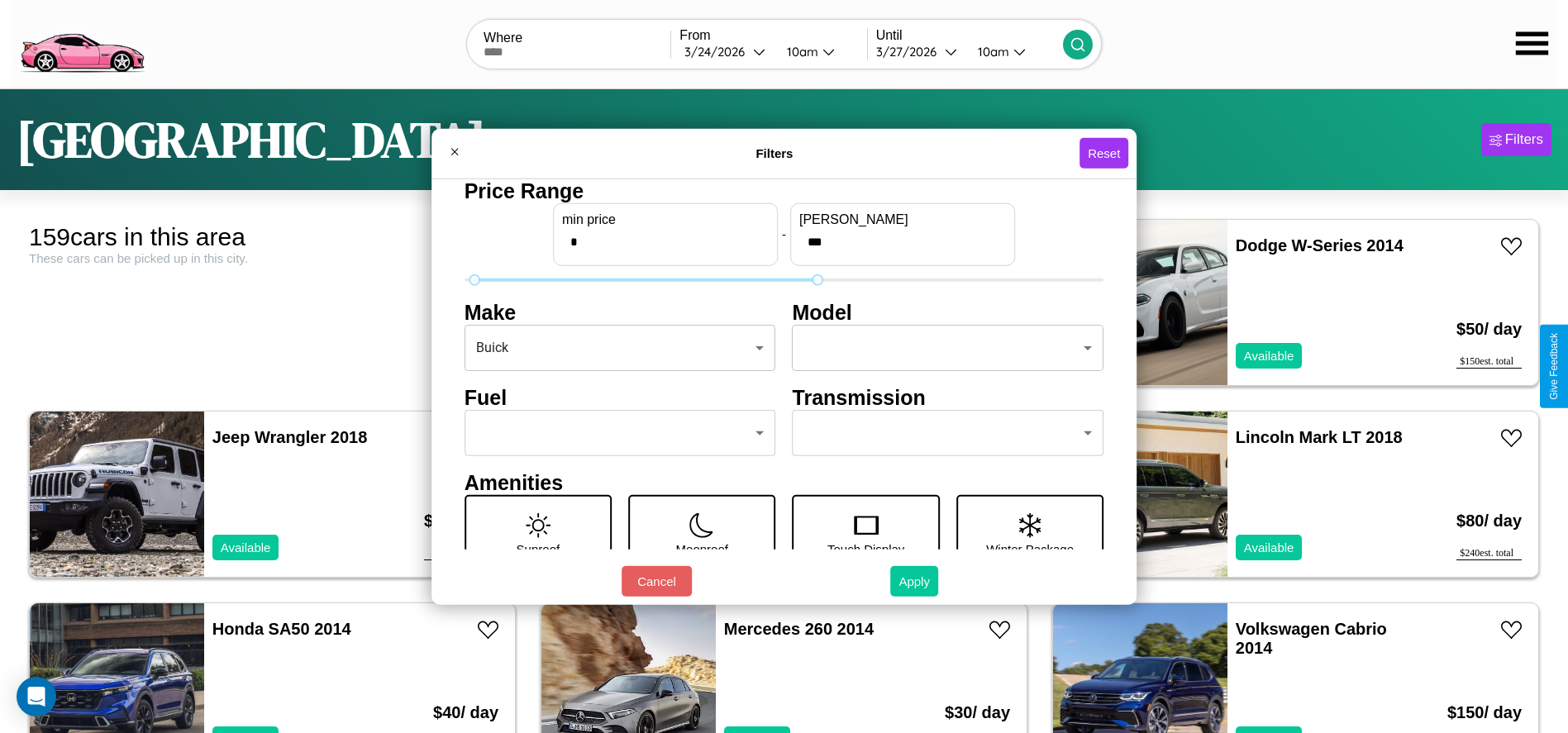
type input "*"
click at [915, 581] on button "Apply" at bounding box center [914, 581] width 48 height 30
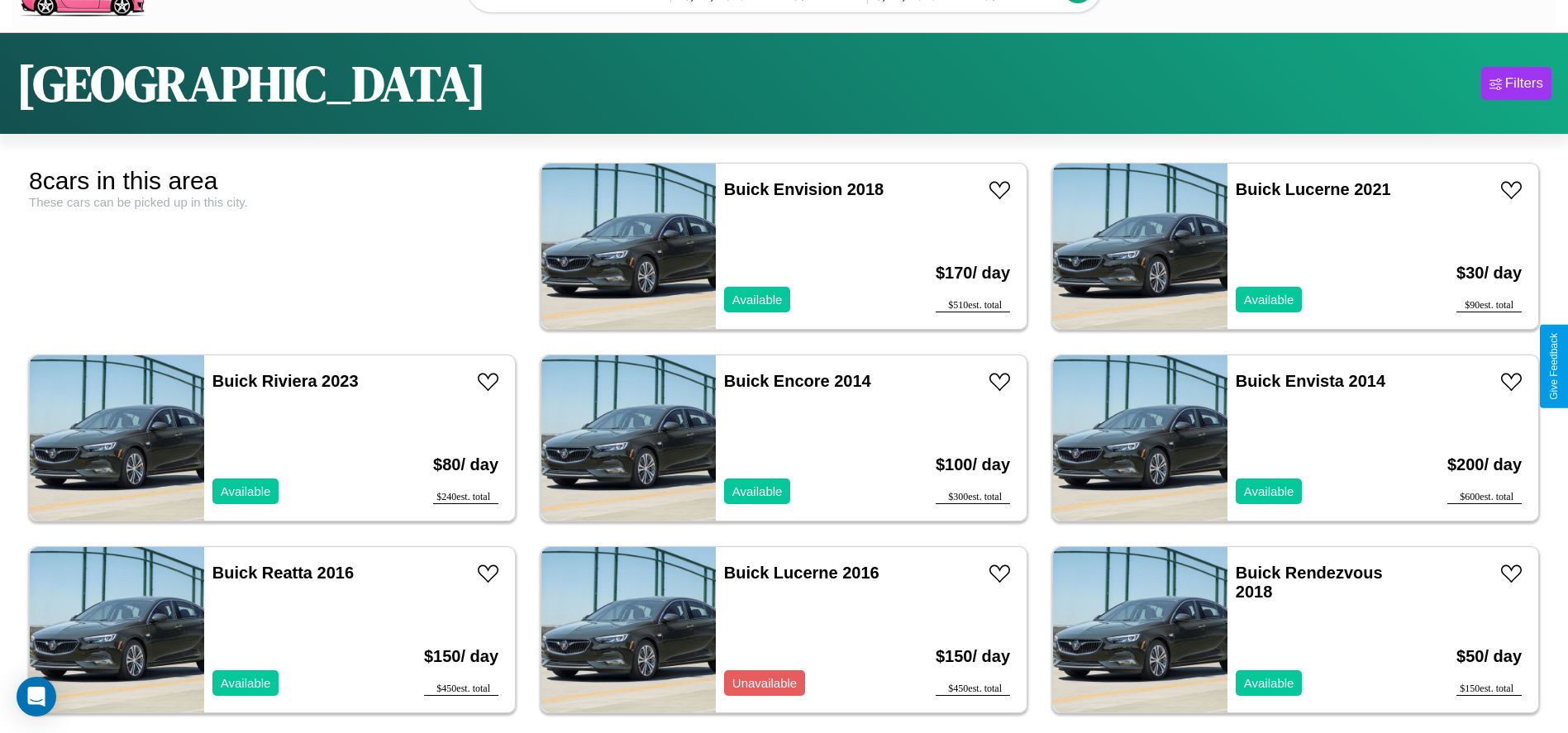
scroll to position [88, 0]
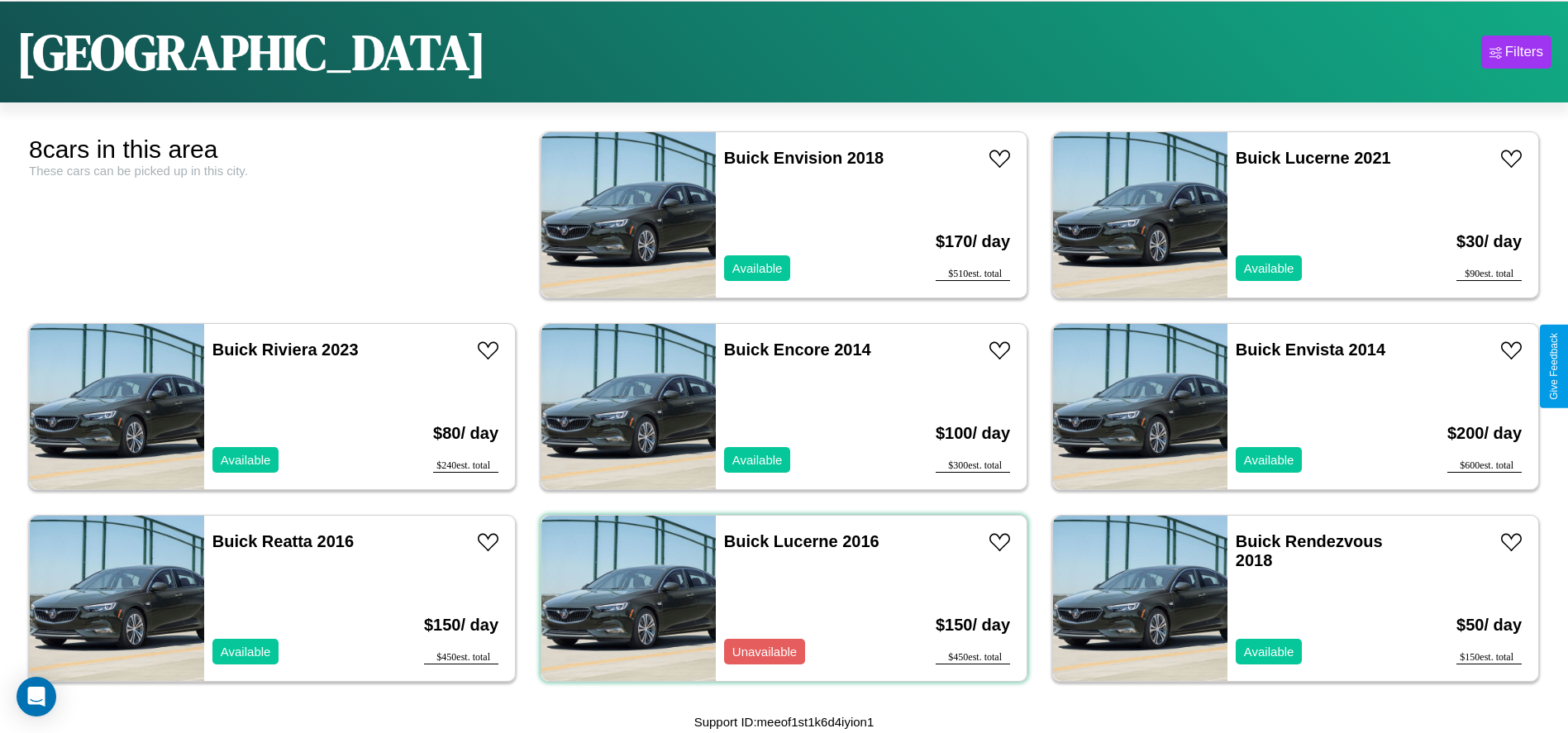
click at [778, 599] on div "Buick Lucerne 2016 Unavailable" at bounding box center [811, 599] width 191 height 166
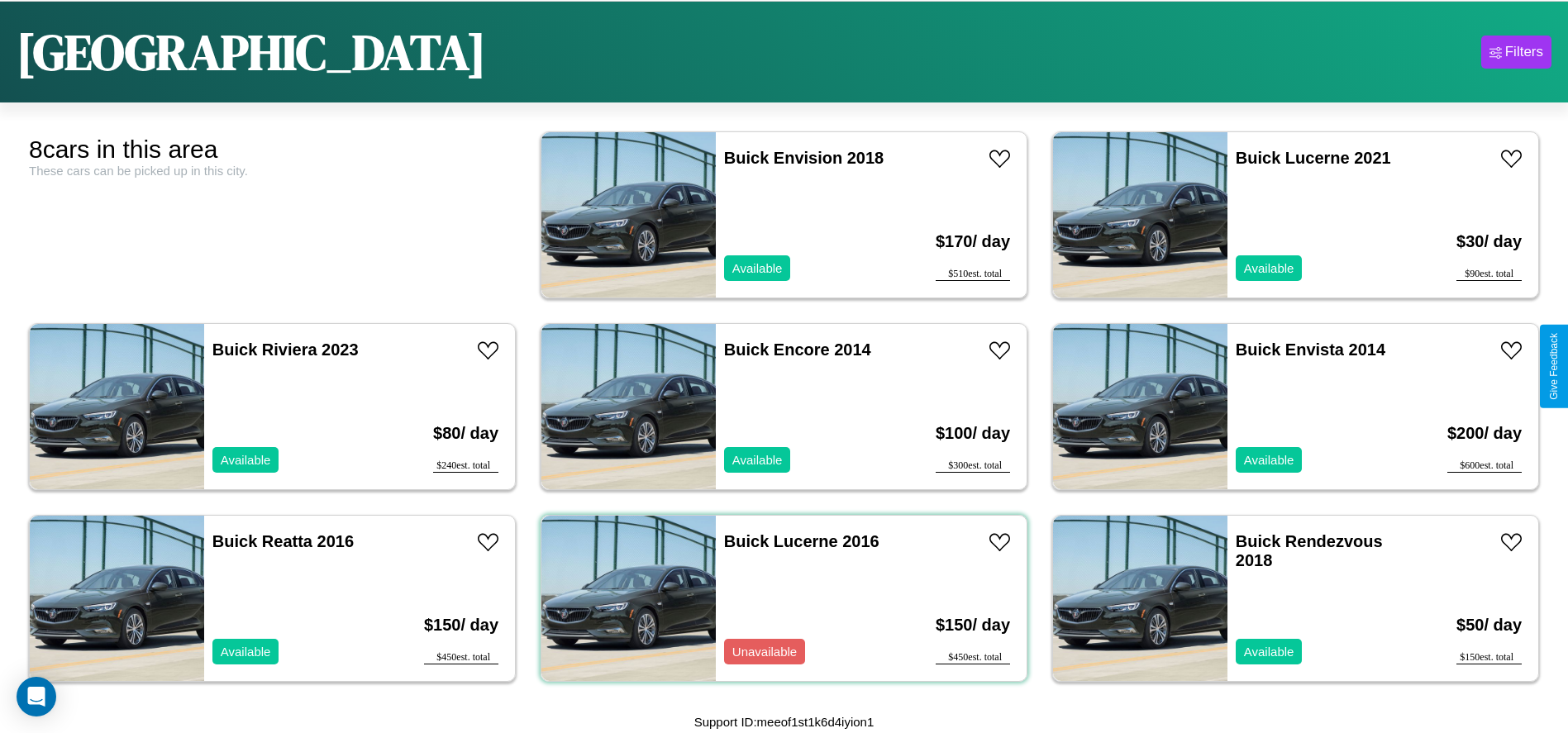
click at [778, 599] on div "Buick Lucerne 2016 Unavailable" at bounding box center [811, 599] width 191 height 166
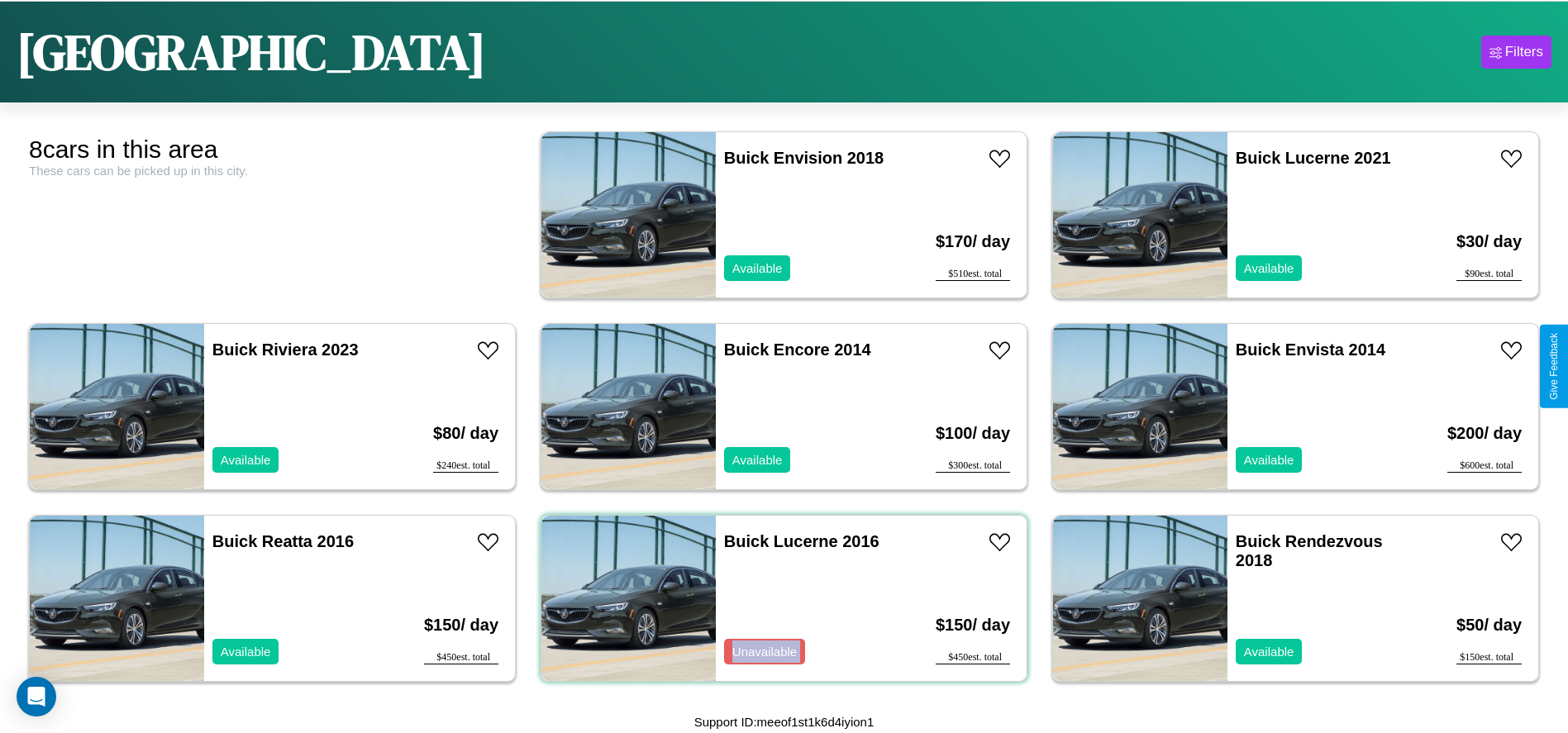
click at [778, 599] on div "Buick Lucerne 2016 Unavailable" at bounding box center [811, 599] width 191 height 166
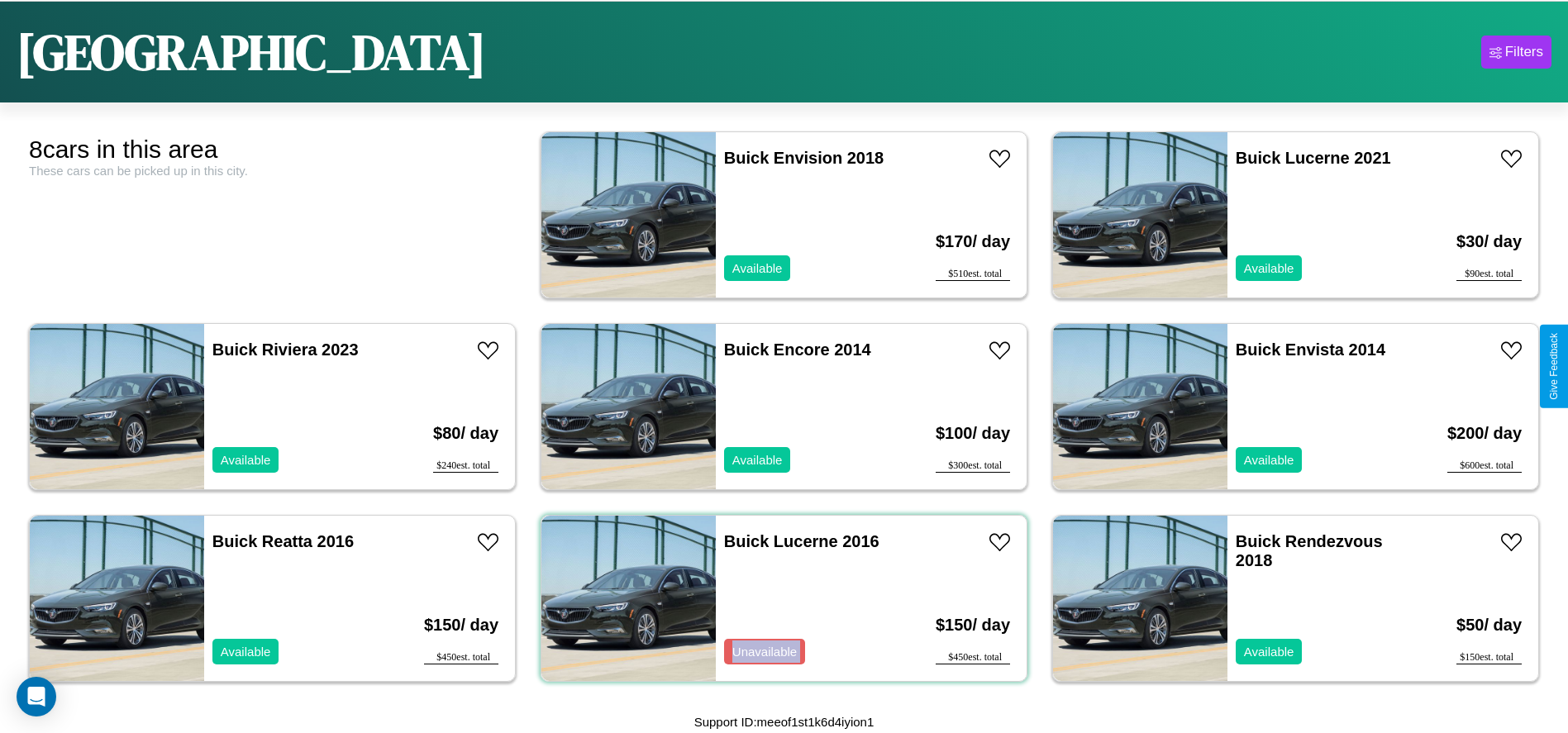
click at [778, 599] on div "Buick Lucerne 2016 Unavailable" at bounding box center [811, 599] width 191 height 166
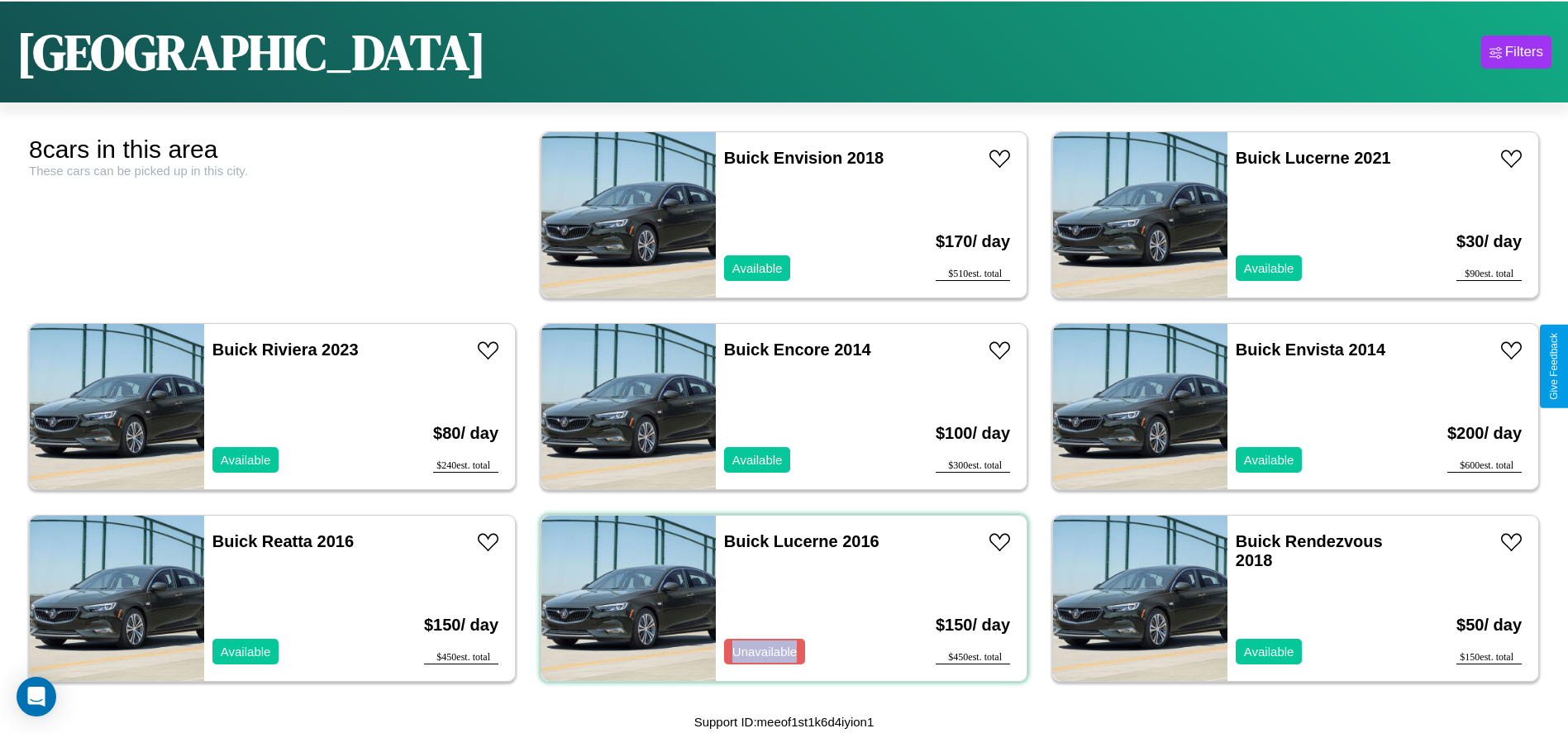
click at [778, 599] on div "Buick Lucerne 2016 Unavailable" at bounding box center [811, 599] width 191 height 166
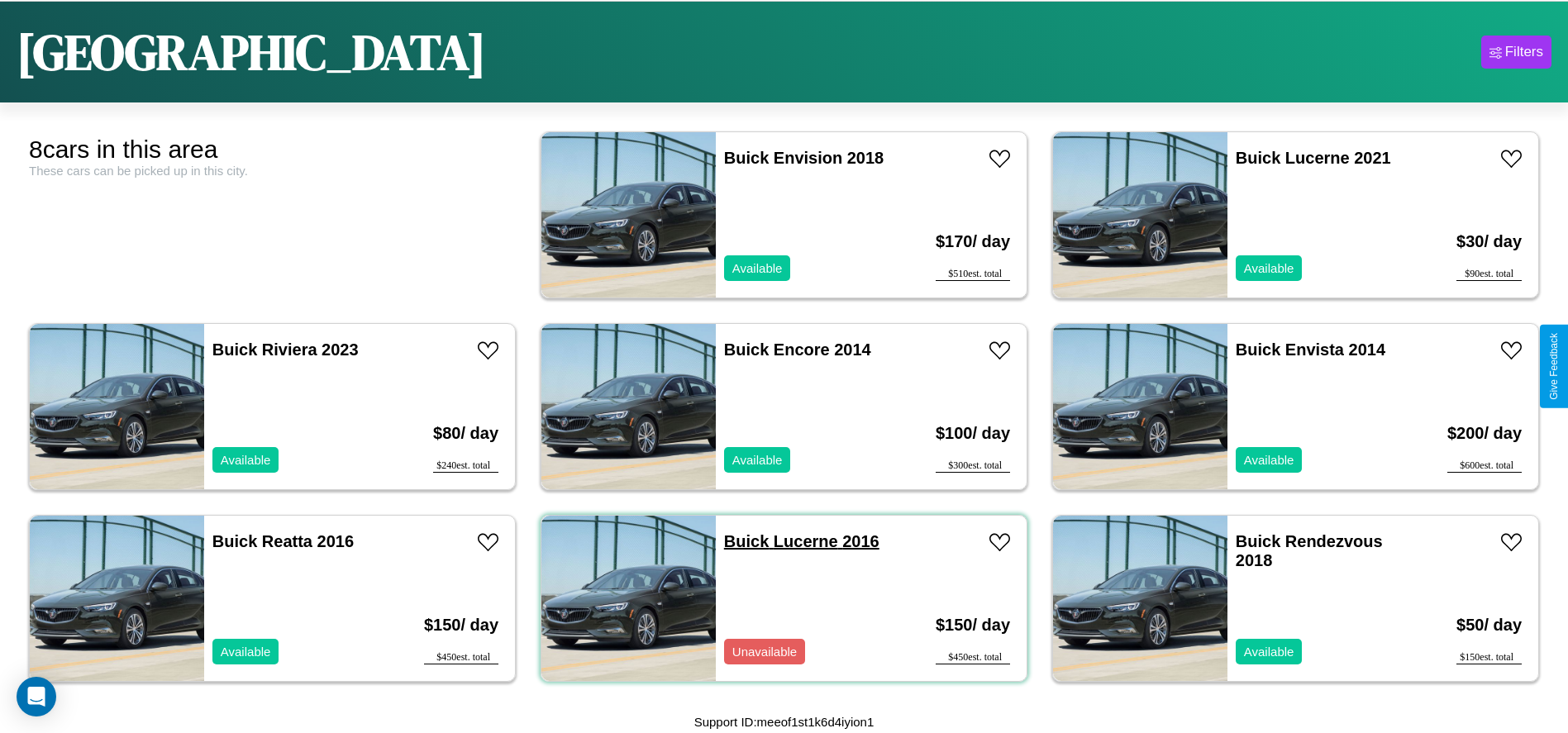
click at [741, 541] on link "Buick Lucerne 2016" at bounding box center [802, 541] width 155 height 18
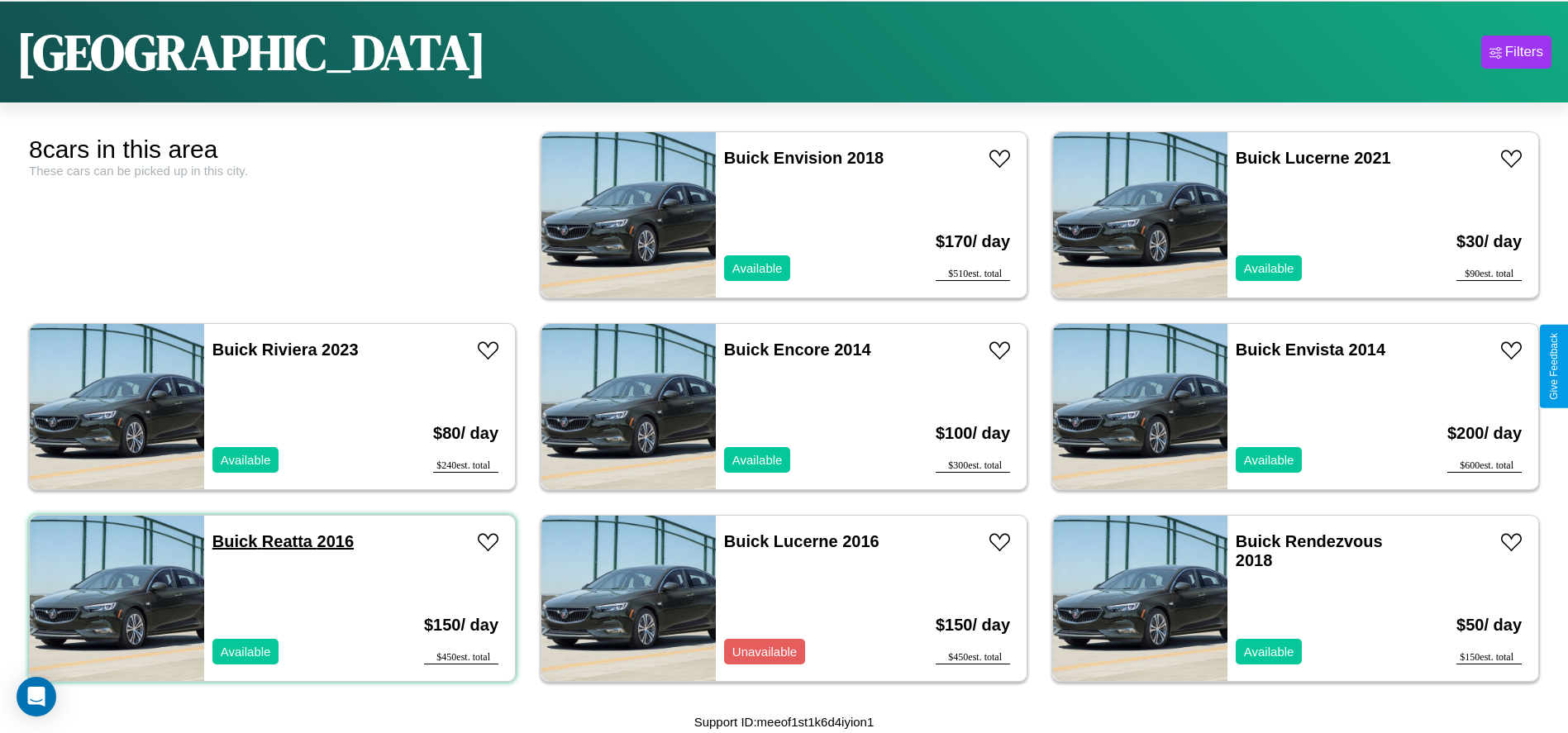
click at [233, 541] on link "Buick Reatta 2016" at bounding box center [283, 541] width 141 height 18
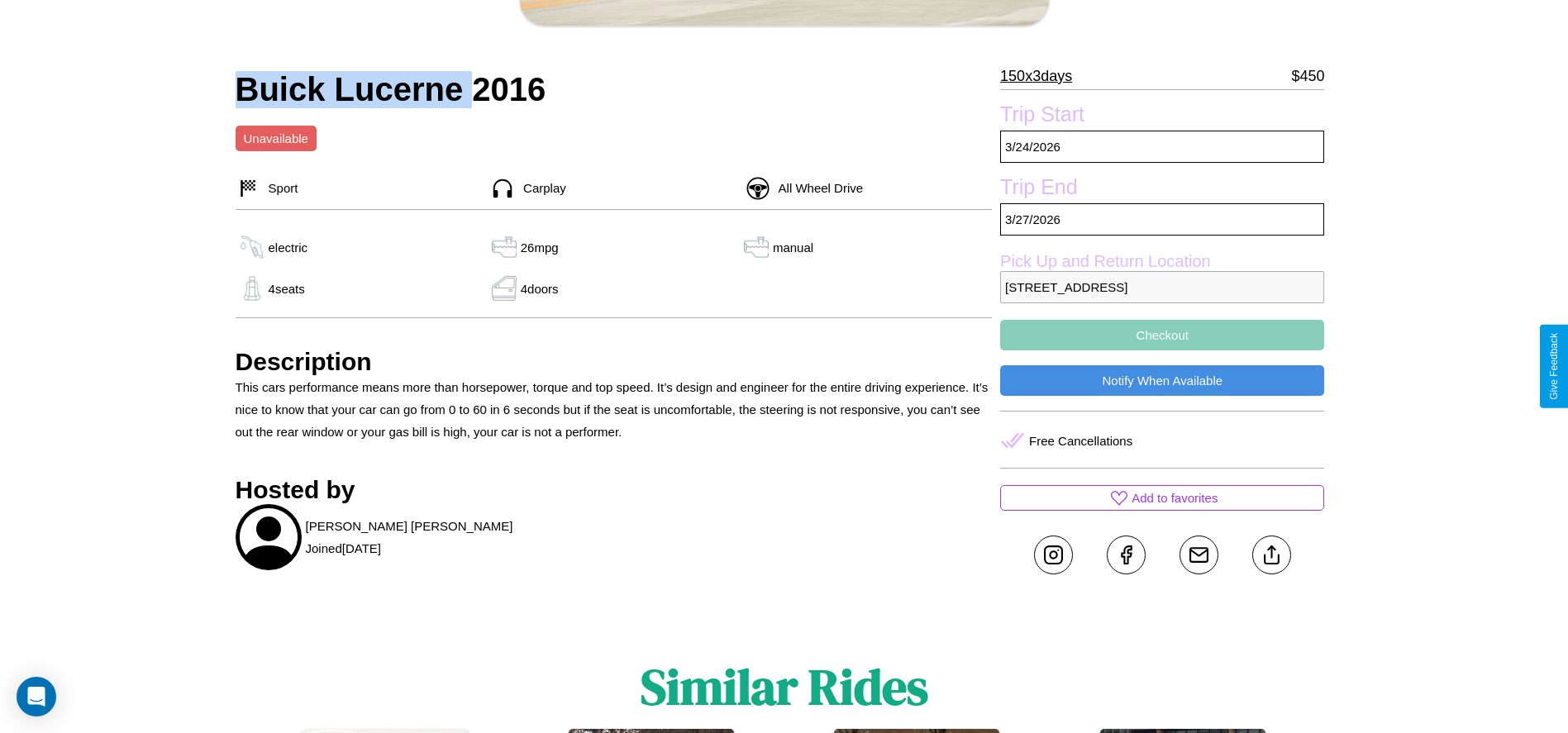
scroll to position [705, 0]
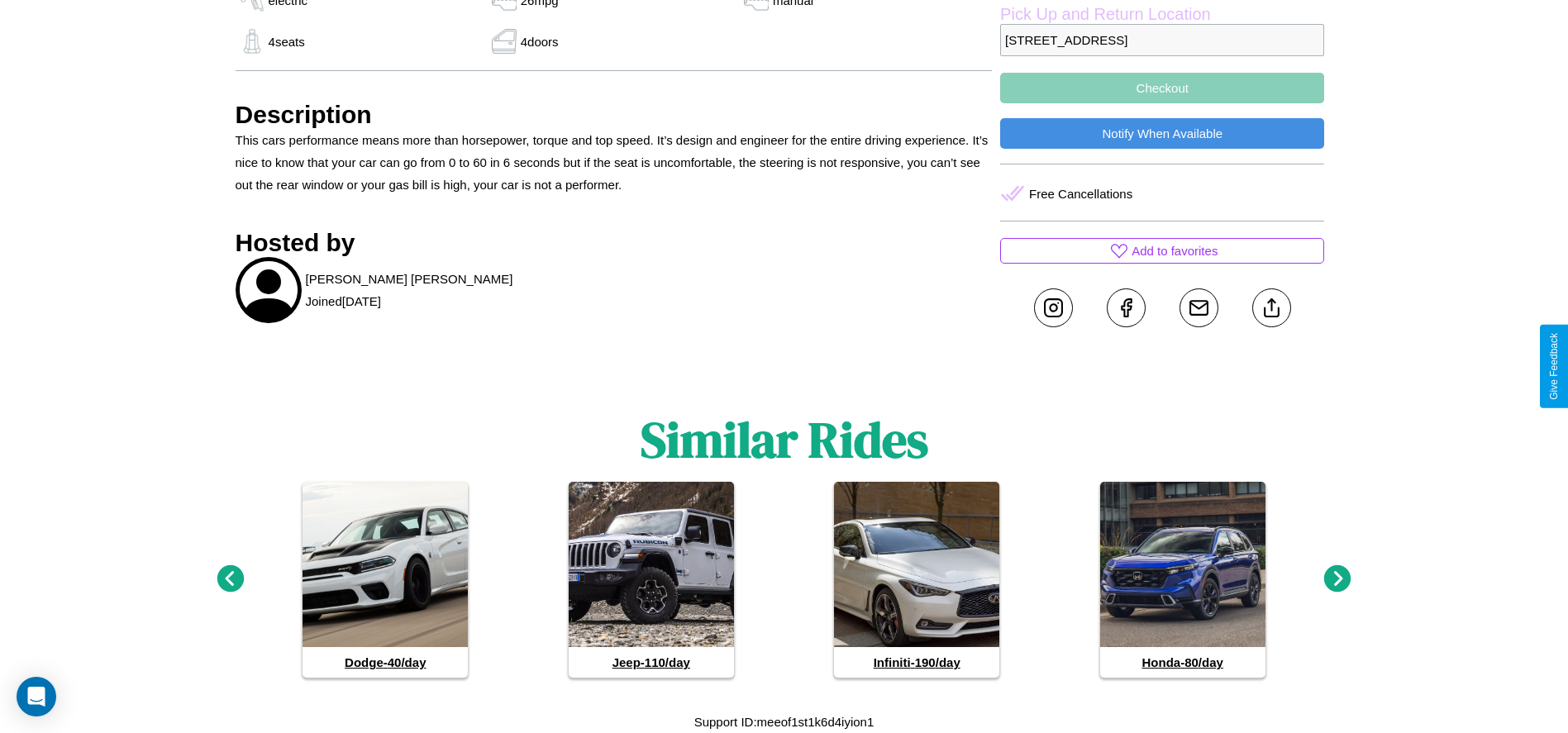
click at [1338, 579] on icon at bounding box center [1337, 579] width 27 height 27
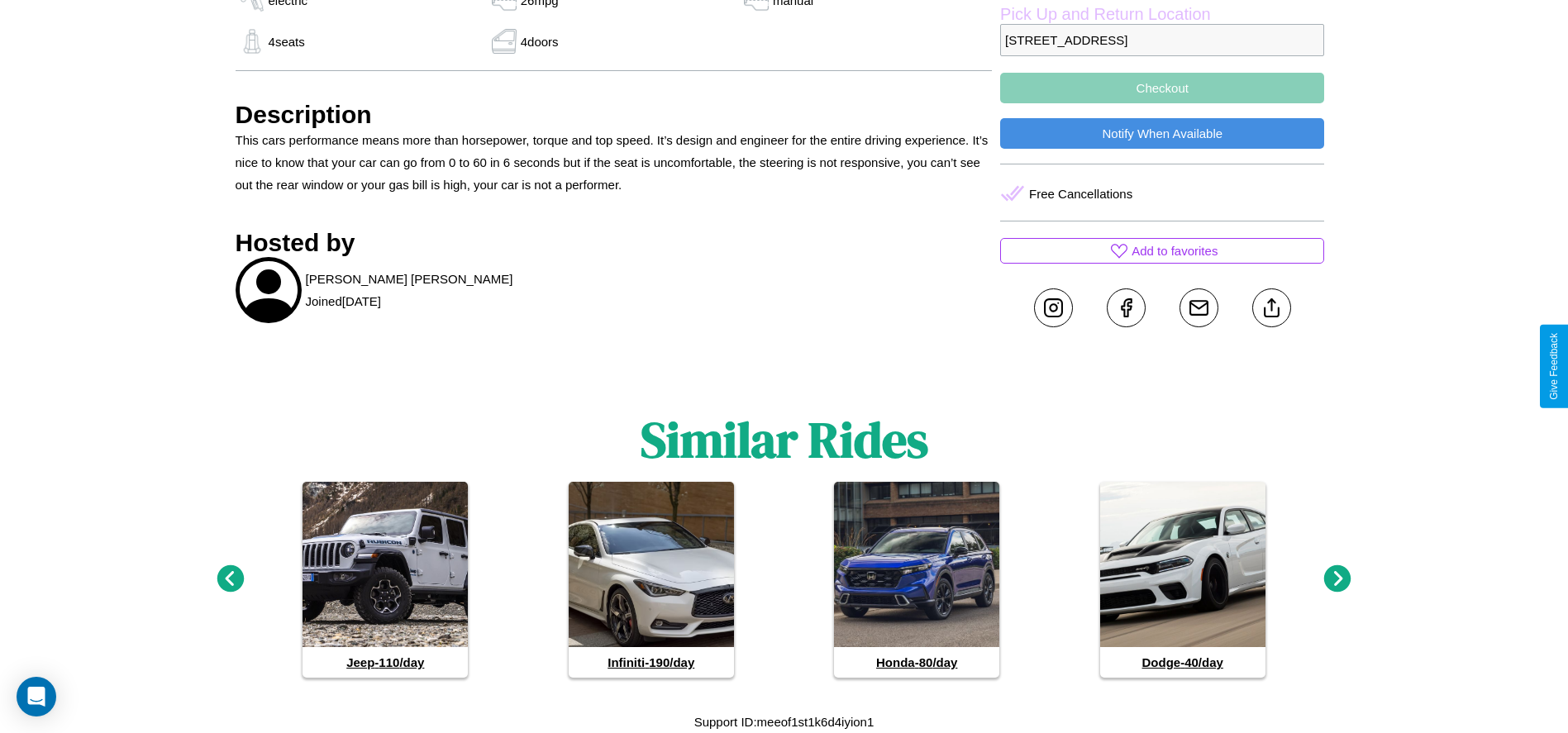
click at [1338, 579] on icon at bounding box center [1337, 579] width 27 height 27
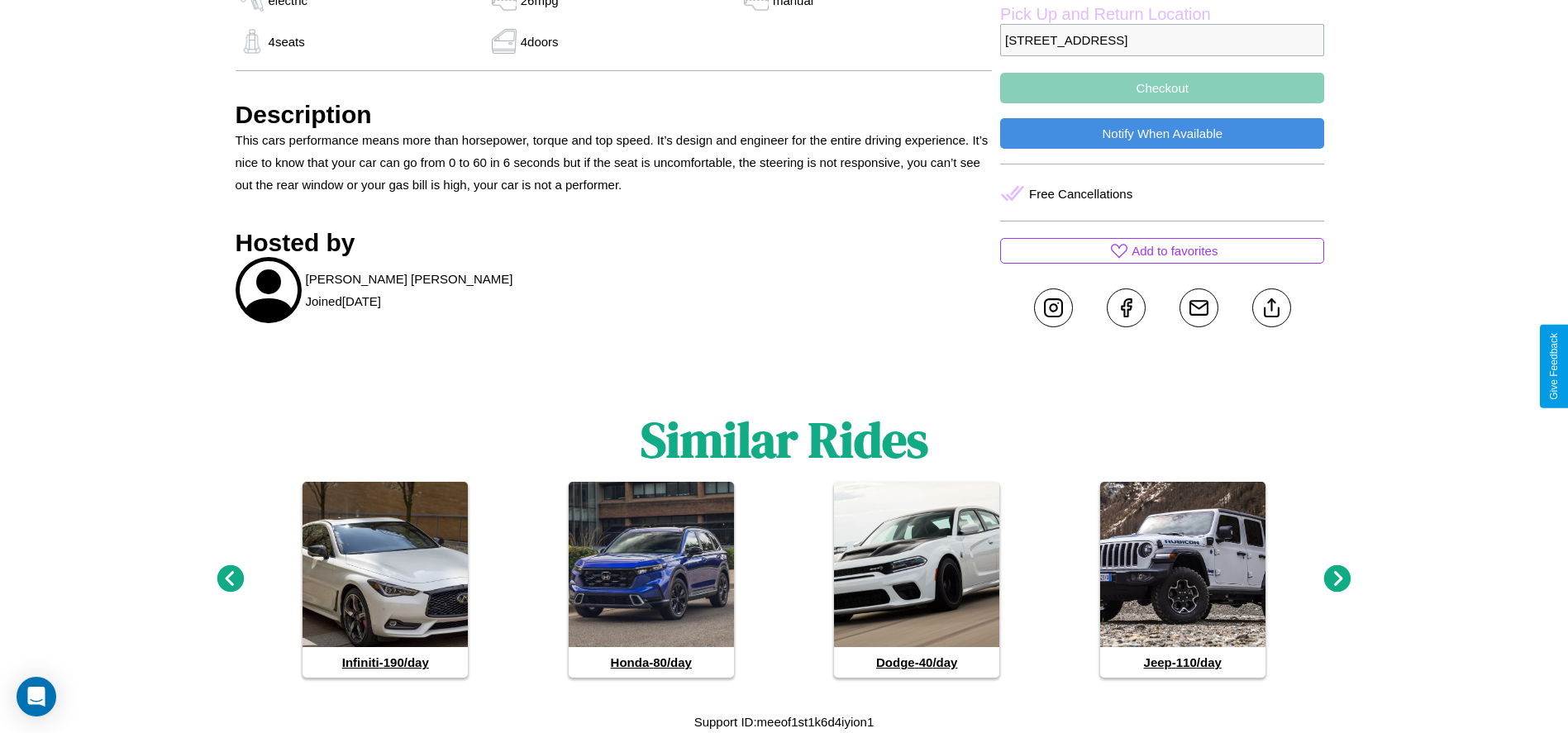
click at [1338, 579] on icon at bounding box center [1337, 579] width 27 height 27
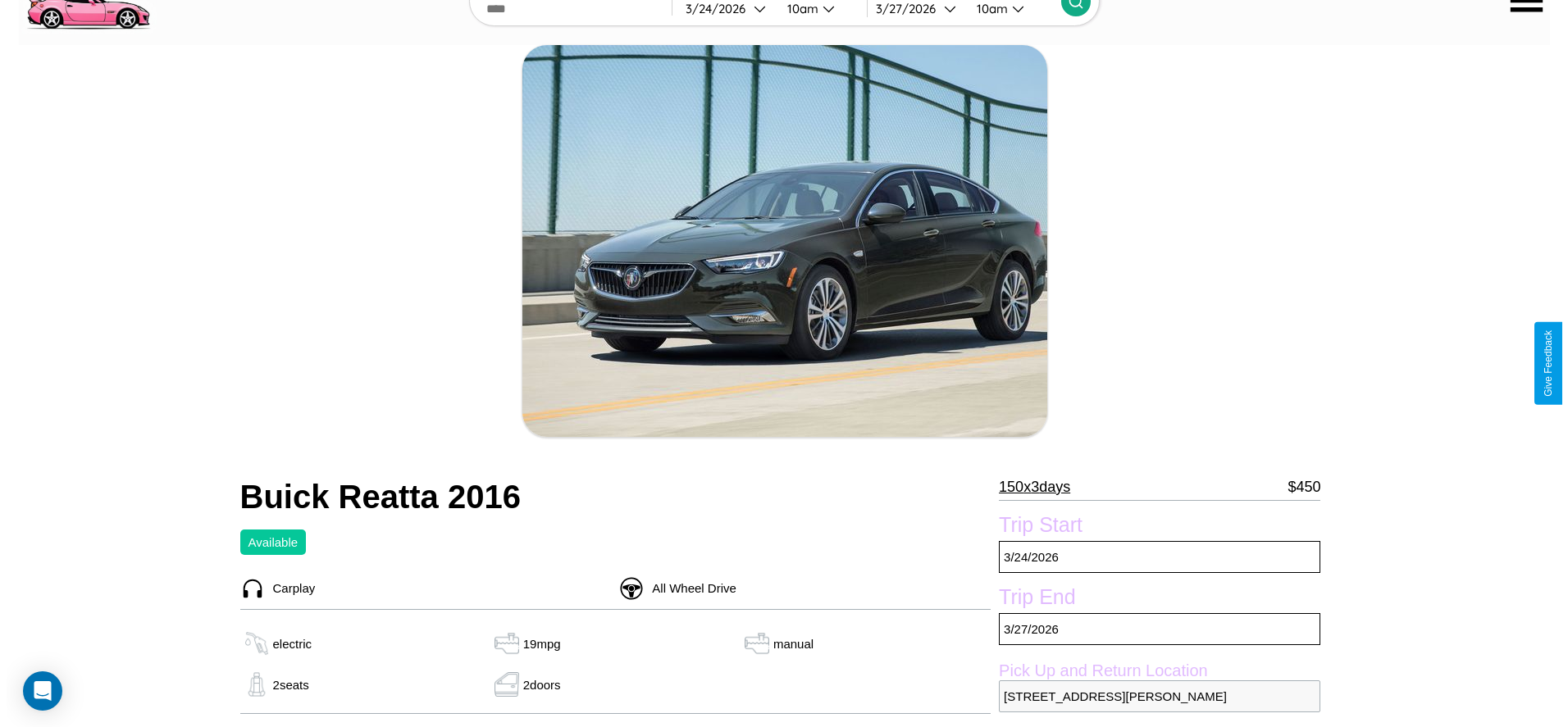
scroll to position [236, 0]
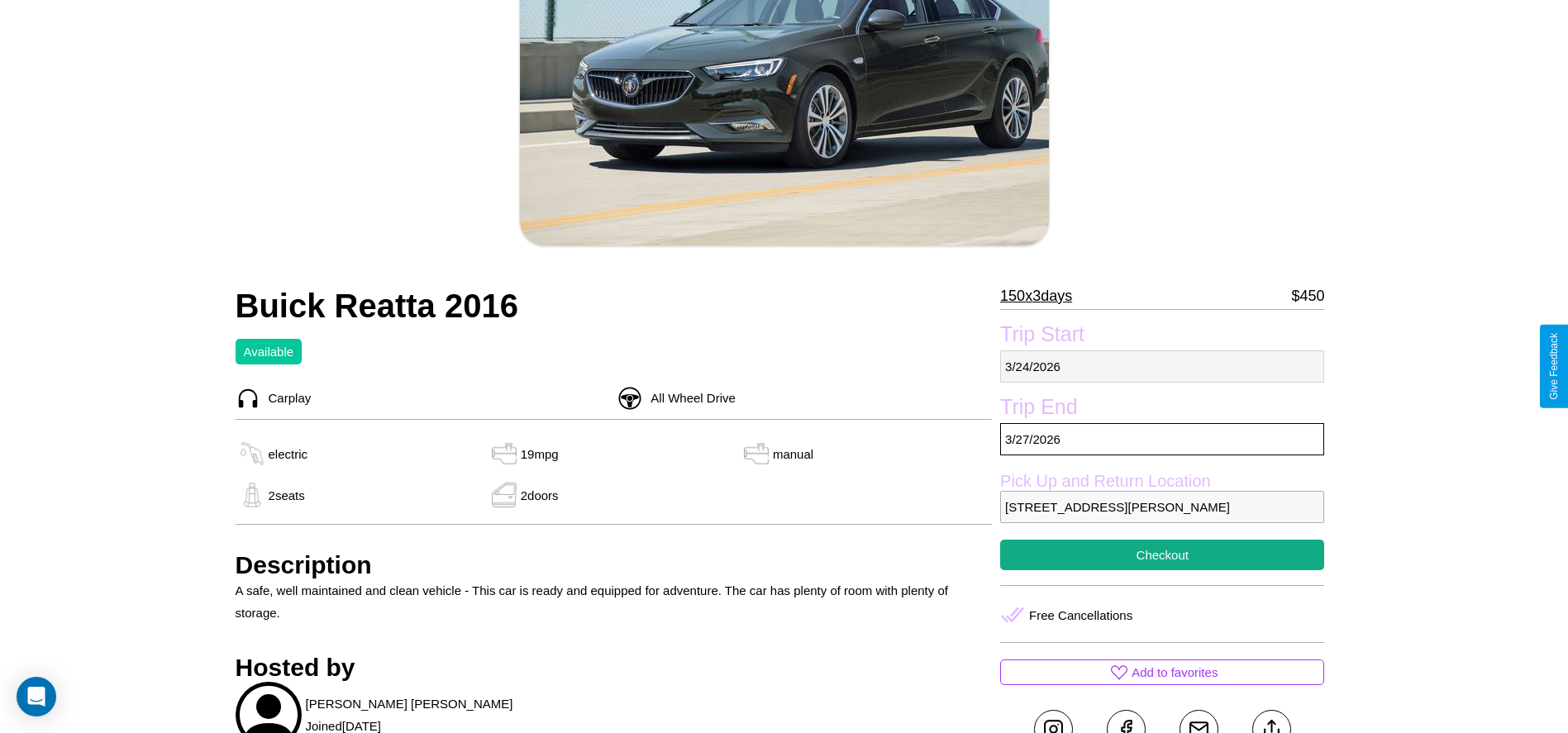
click at [1163, 366] on p "3 / 24 / 2026" at bounding box center [1162, 366] width 324 height 32
select select "*"
select select "****"
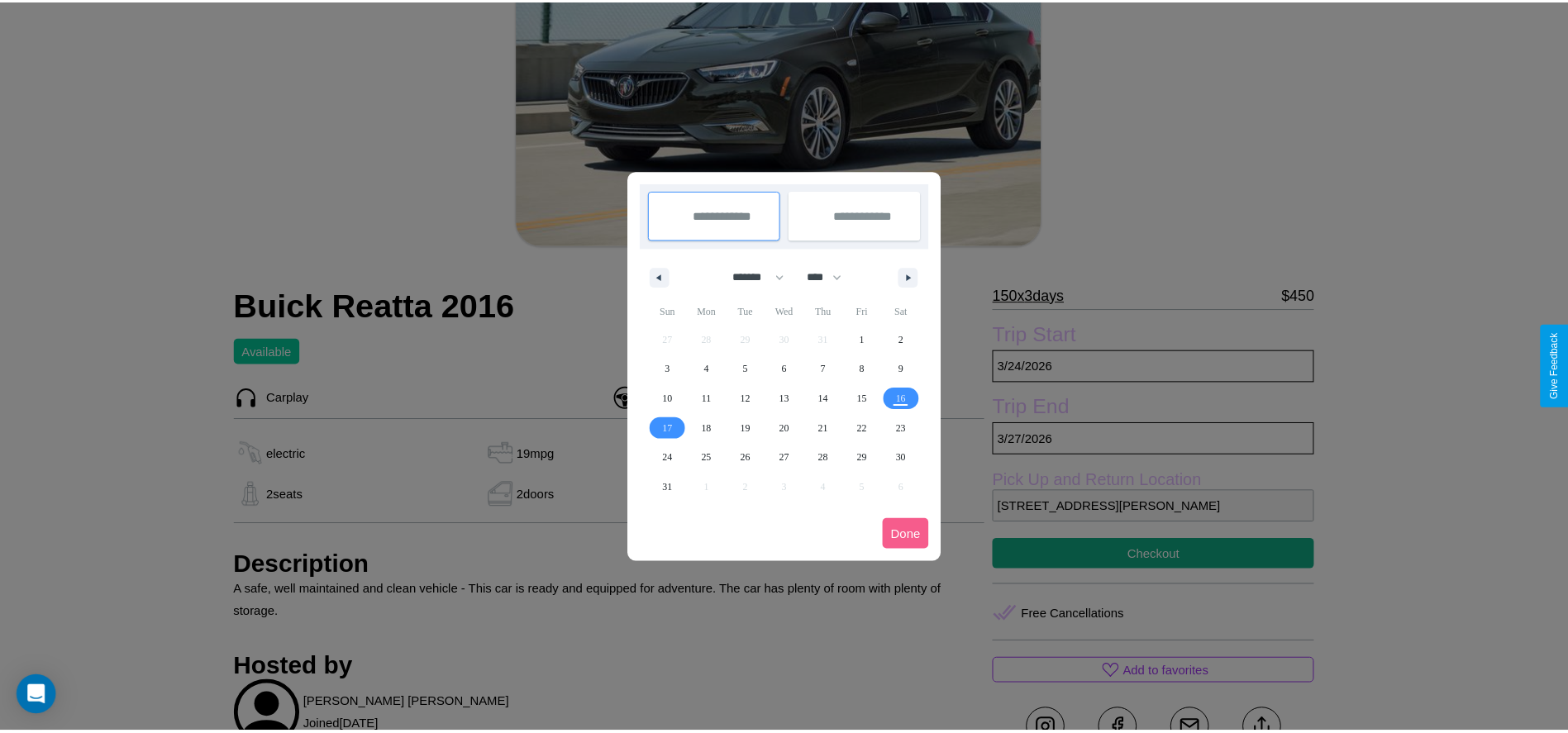
scroll to position [0, 0]
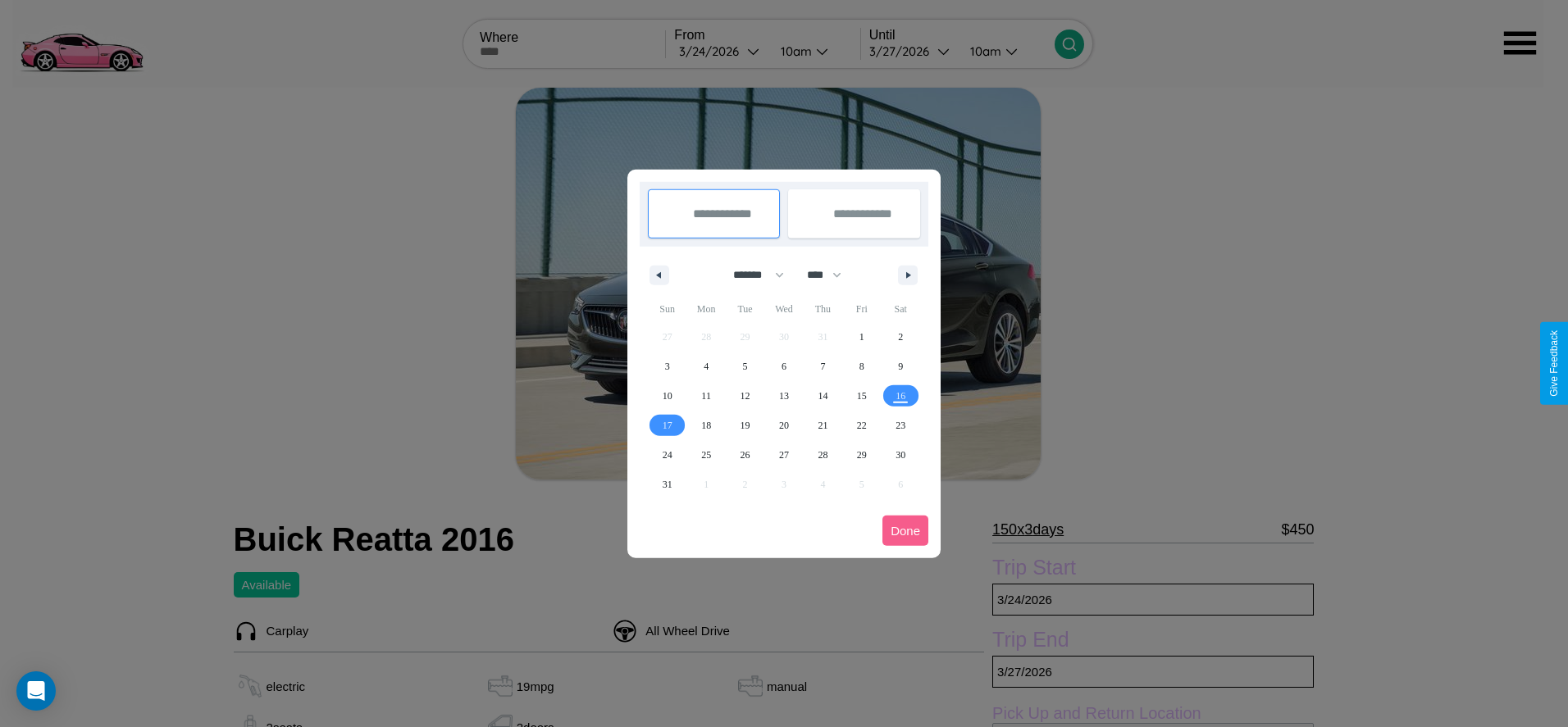
click at [720, 51] on div at bounding box center [784, 363] width 1568 height 727
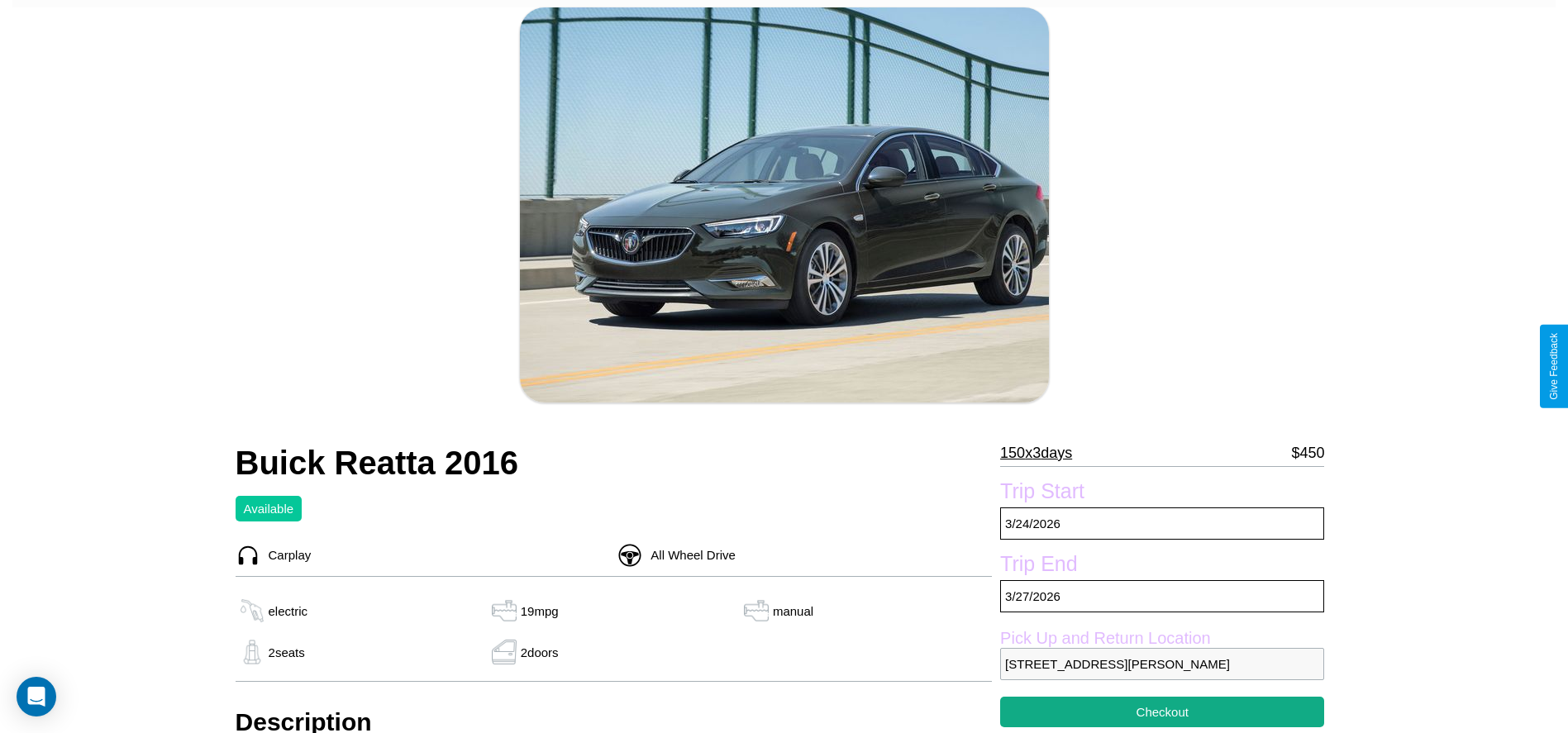
scroll to position [167, 0]
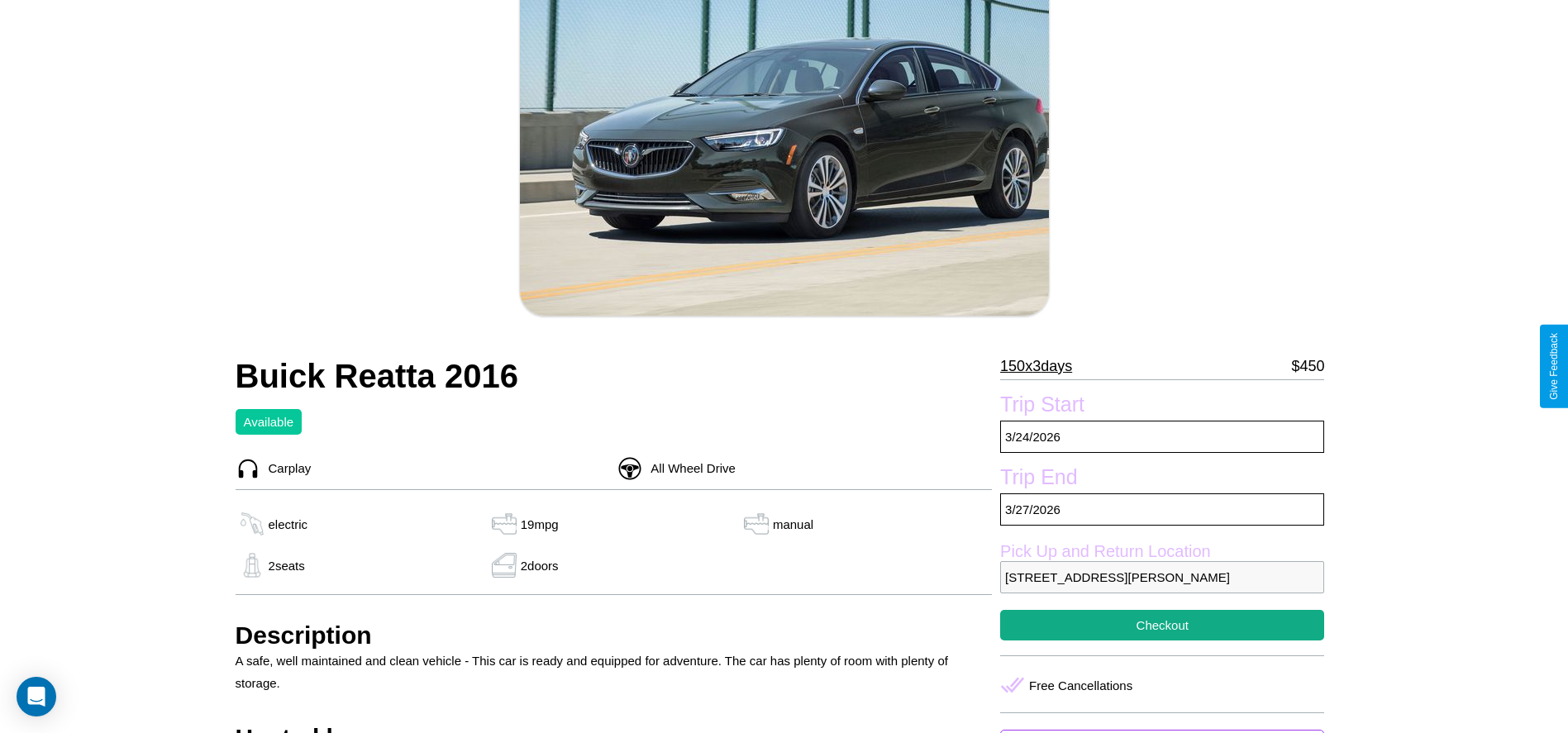
click at [1042, 366] on p "150 x 3 days" at bounding box center [1036, 366] width 72 height 26
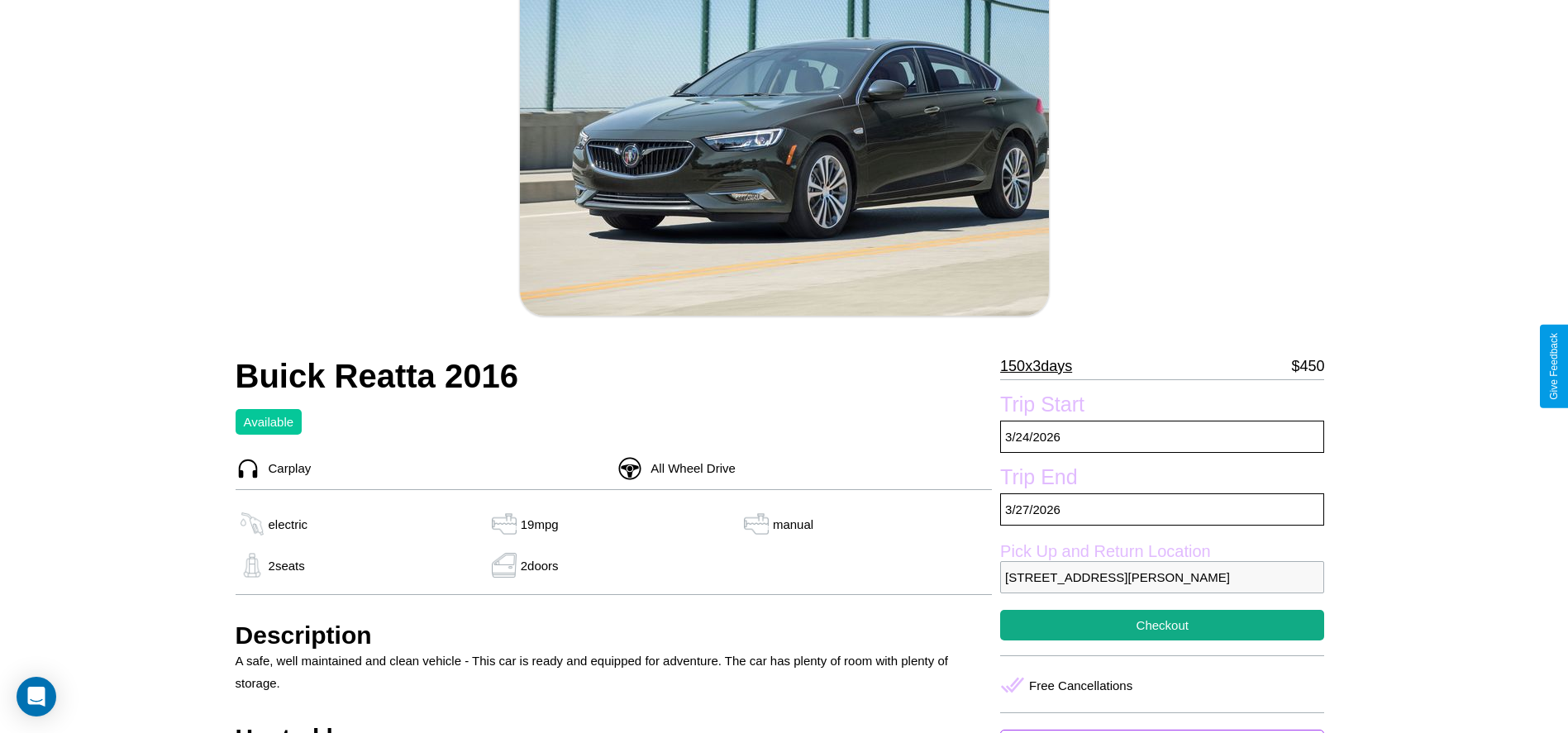
click at [1042, 366] on p "150 x 3 days" at bounding box center [1036, 366] width 72 height 26
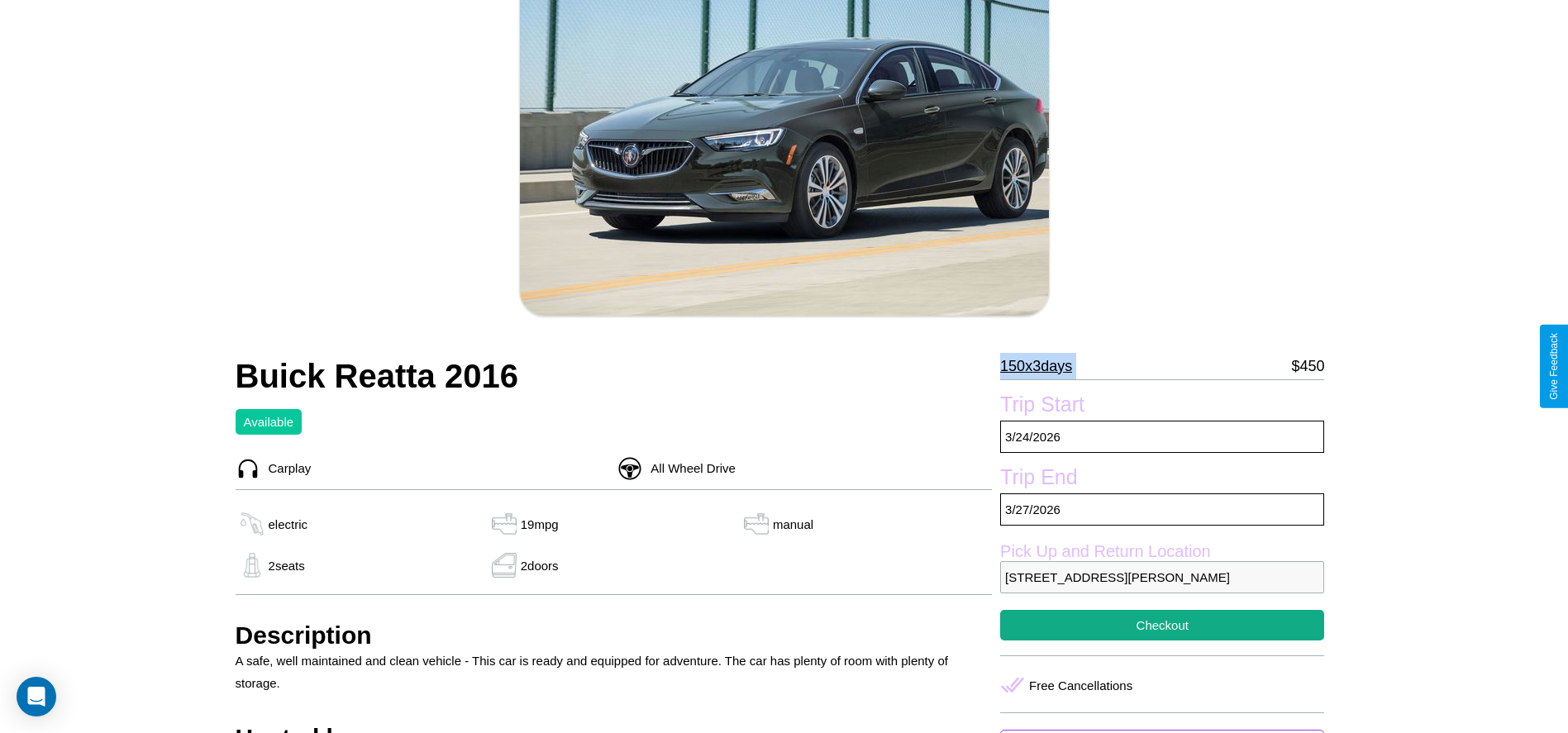
click at [1042, 366] on p "150 x 3 days" at bounding box center [1036, 366] width 72 height 26
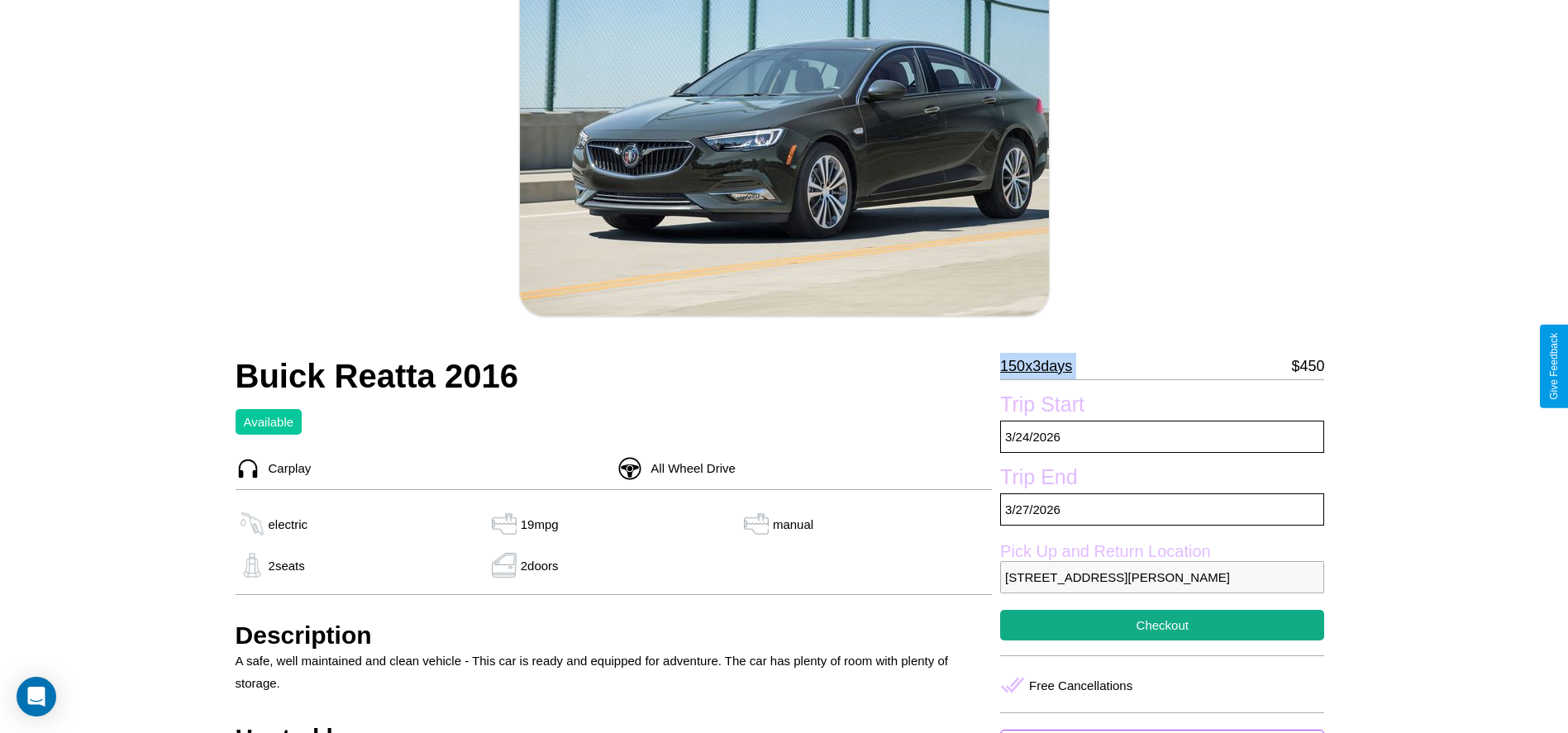
click at [1042, 366] on p "150 x 3 days" at bounding box center [1036, 366] width 72 height 26
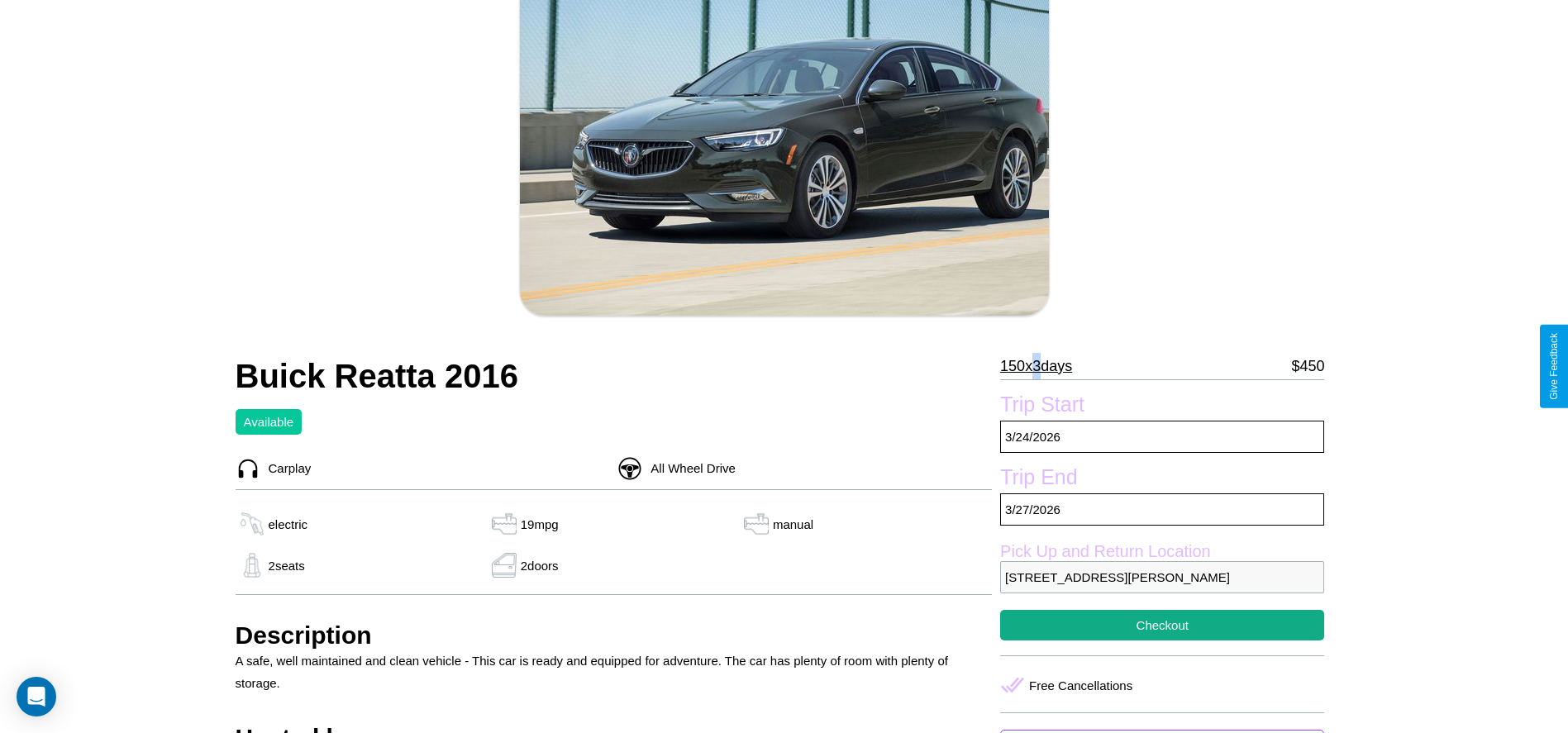
click at [1042, 366] on p "150 x 3 days" at bounding box center [1036, 366] width 72 height 26
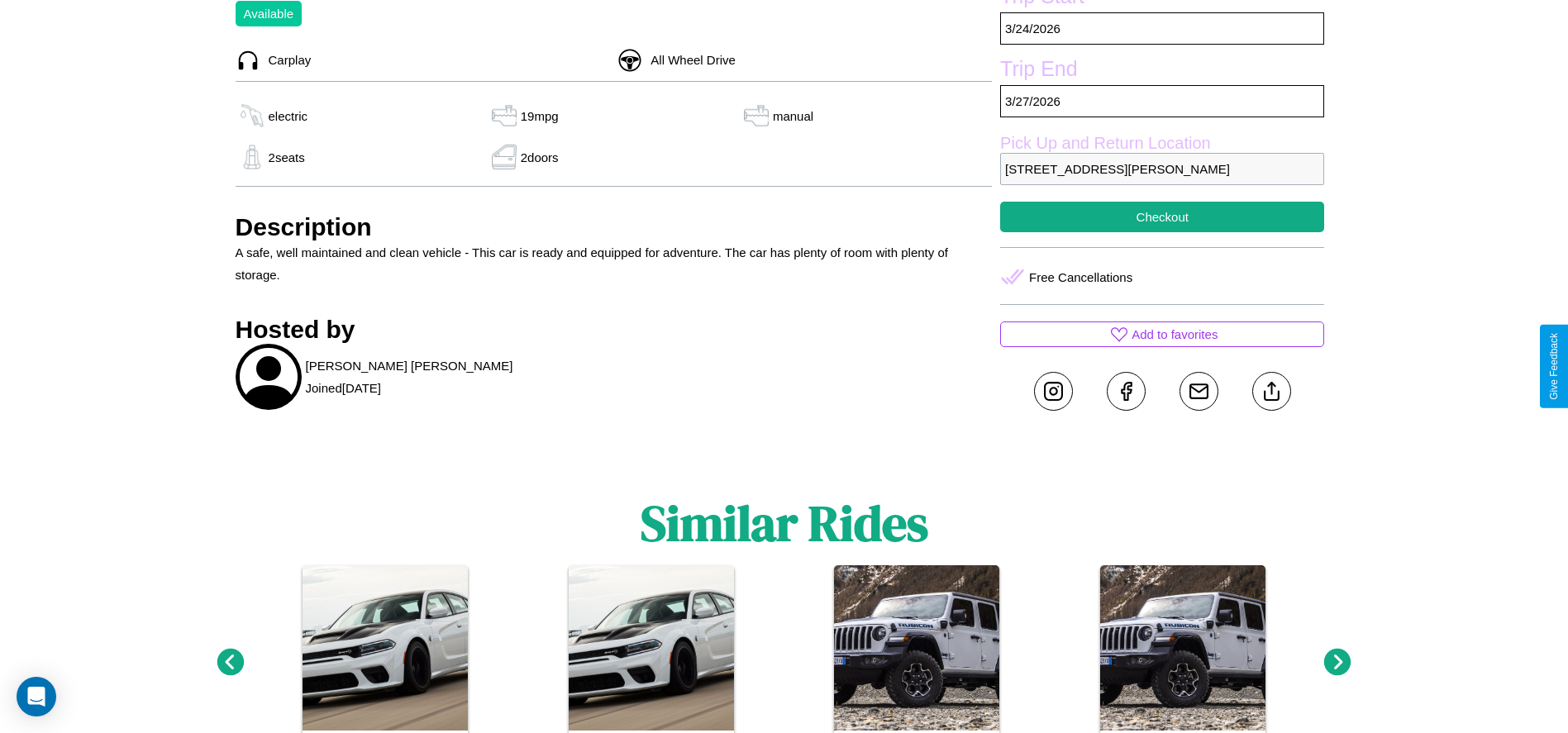
scroll to position [601, 0]
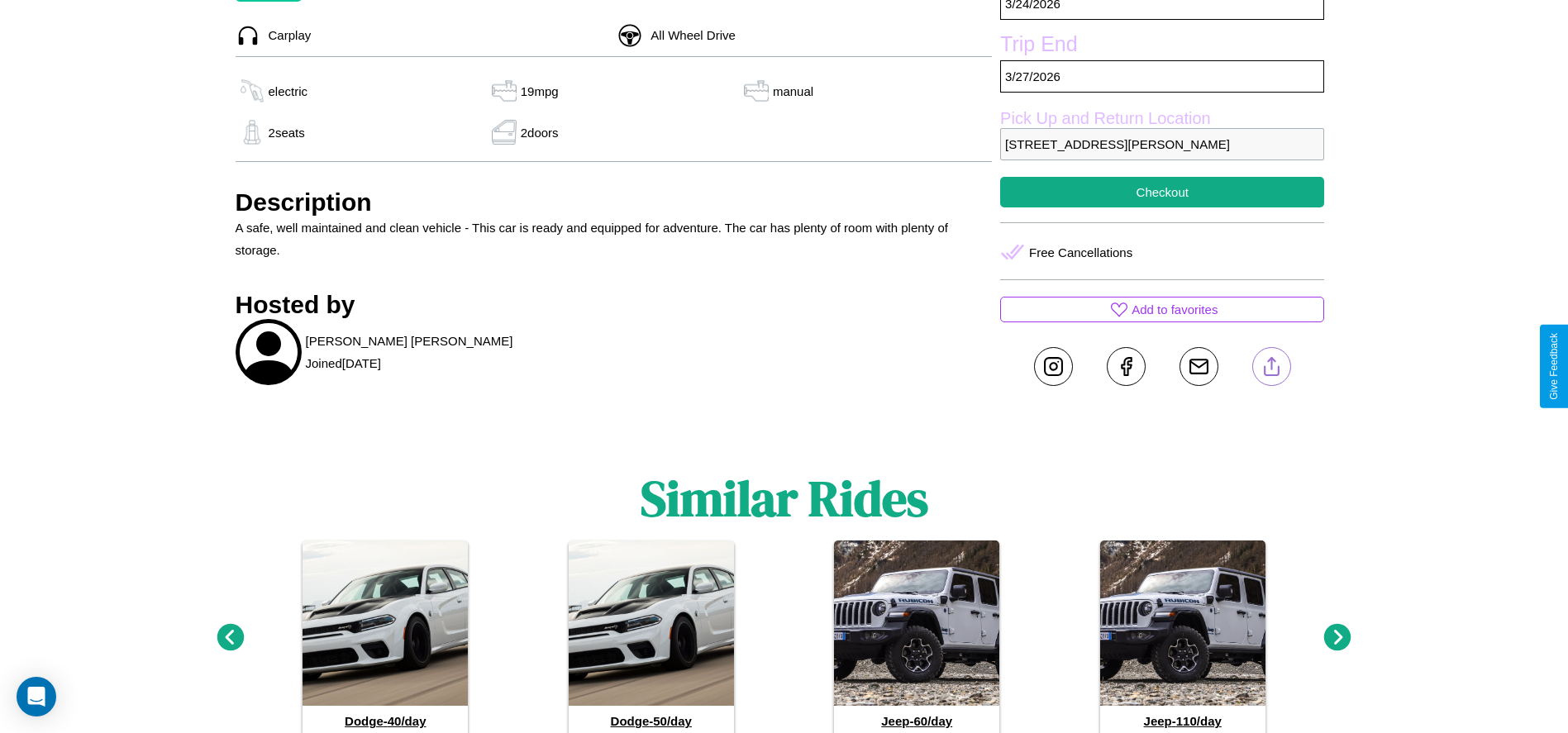
click at [1271, 366] on line at bounding box center [1271, 363] width 0 height 11
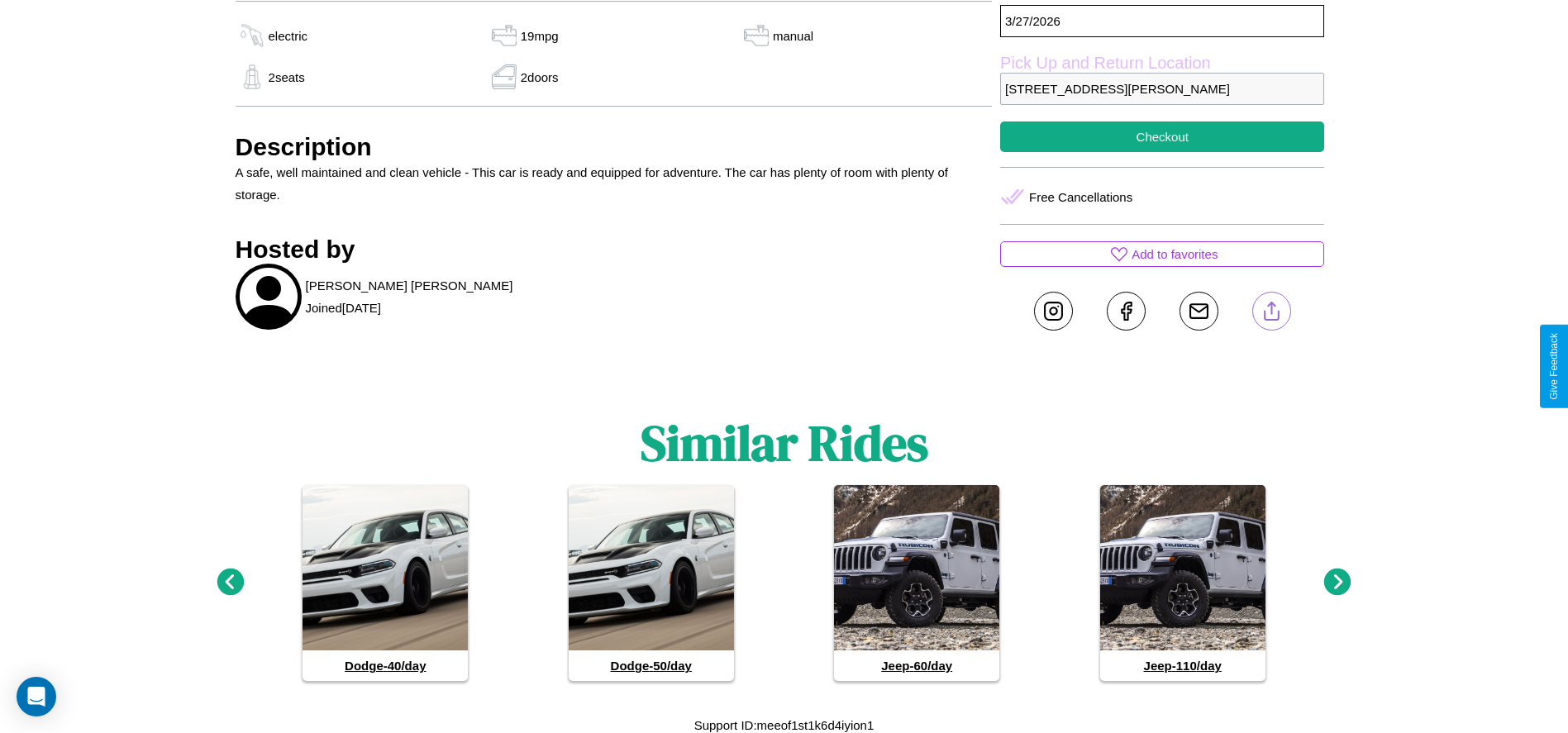
scroll to position [659, 0]
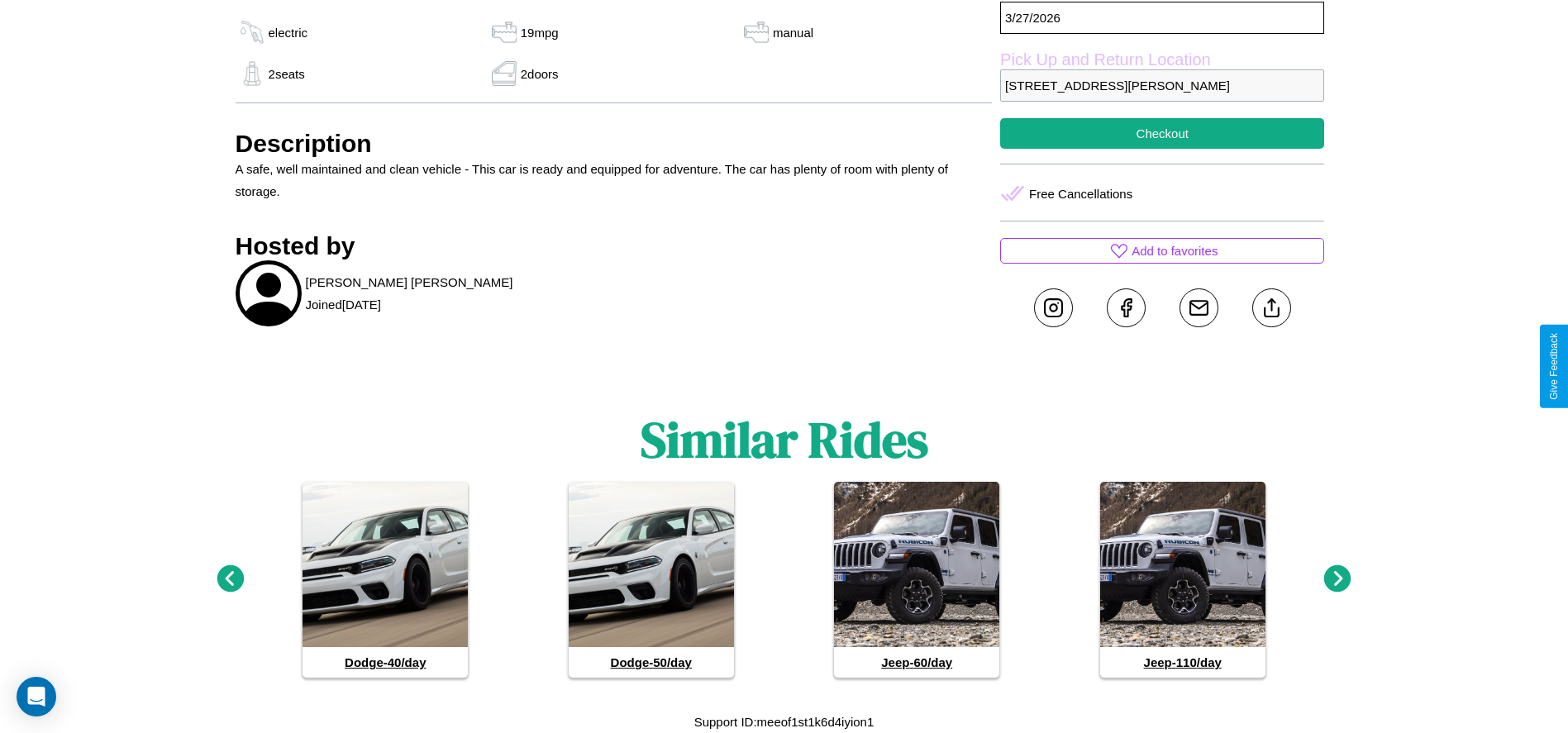
click at [230, 579] on icon at bounding box center [230, 579] width 27 height 27
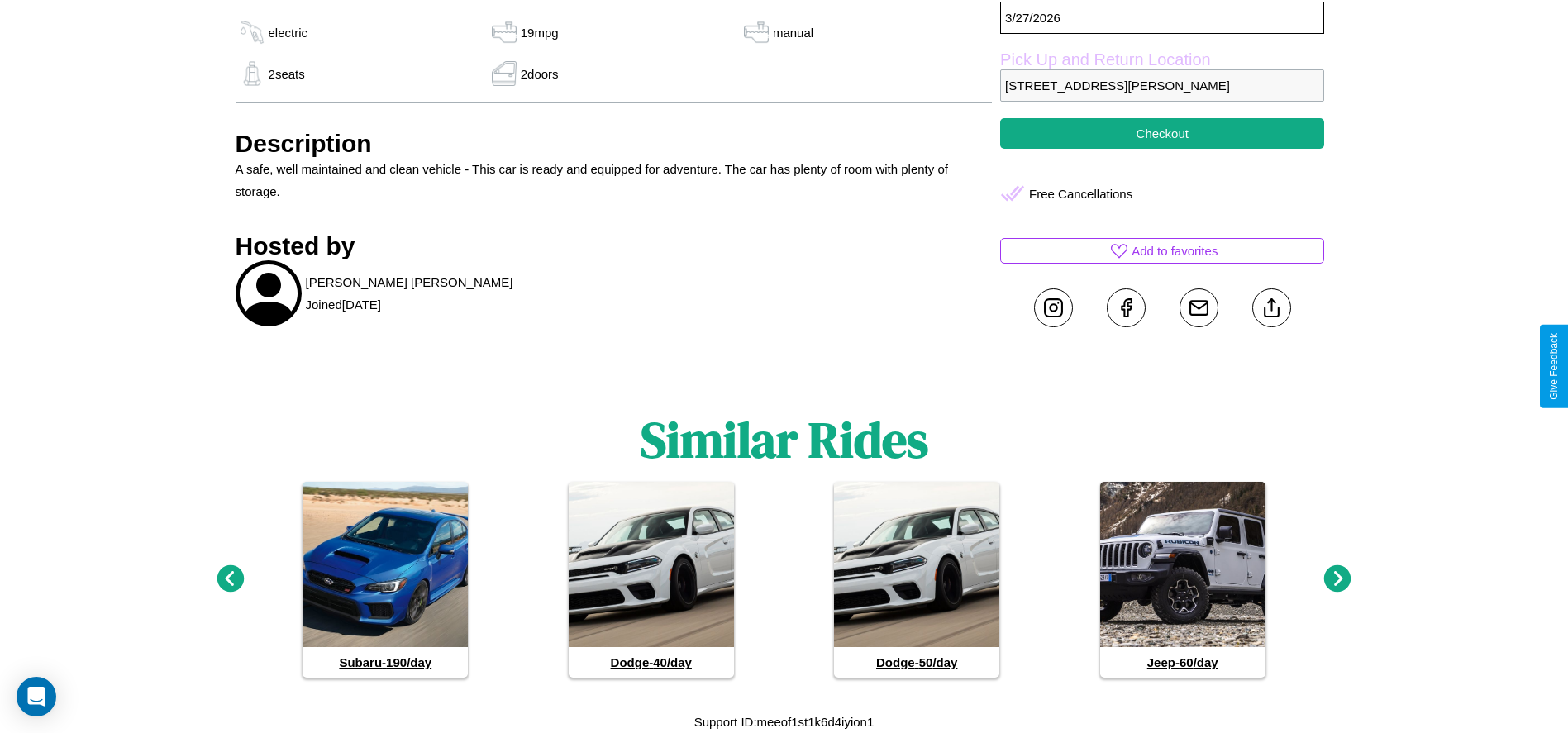
click at [1338, 579] on icon at bounding box center [1337, 579] width 27 height 27
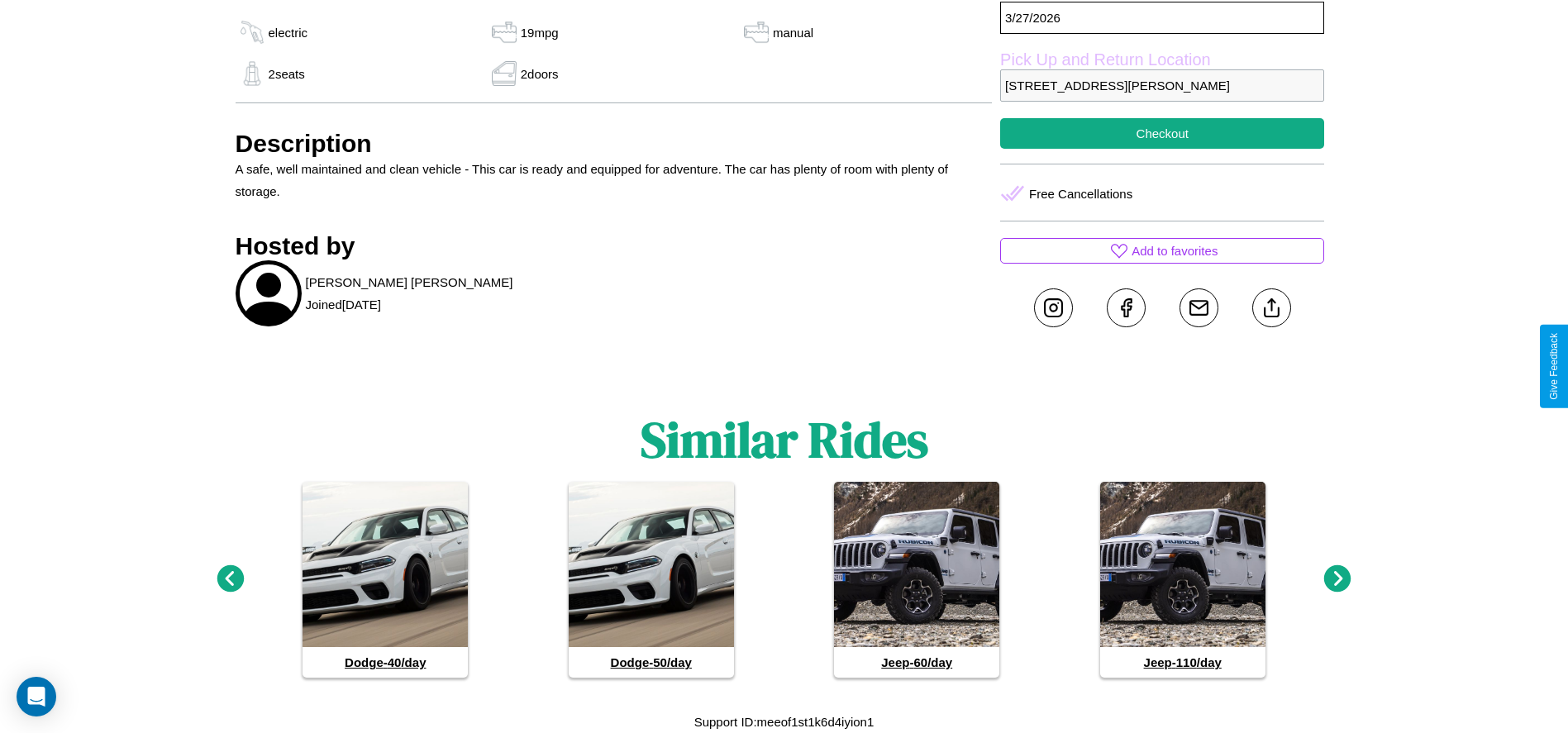
click at [1338, 579] on icon at bounding box center [1337, 579] width 27 height 27
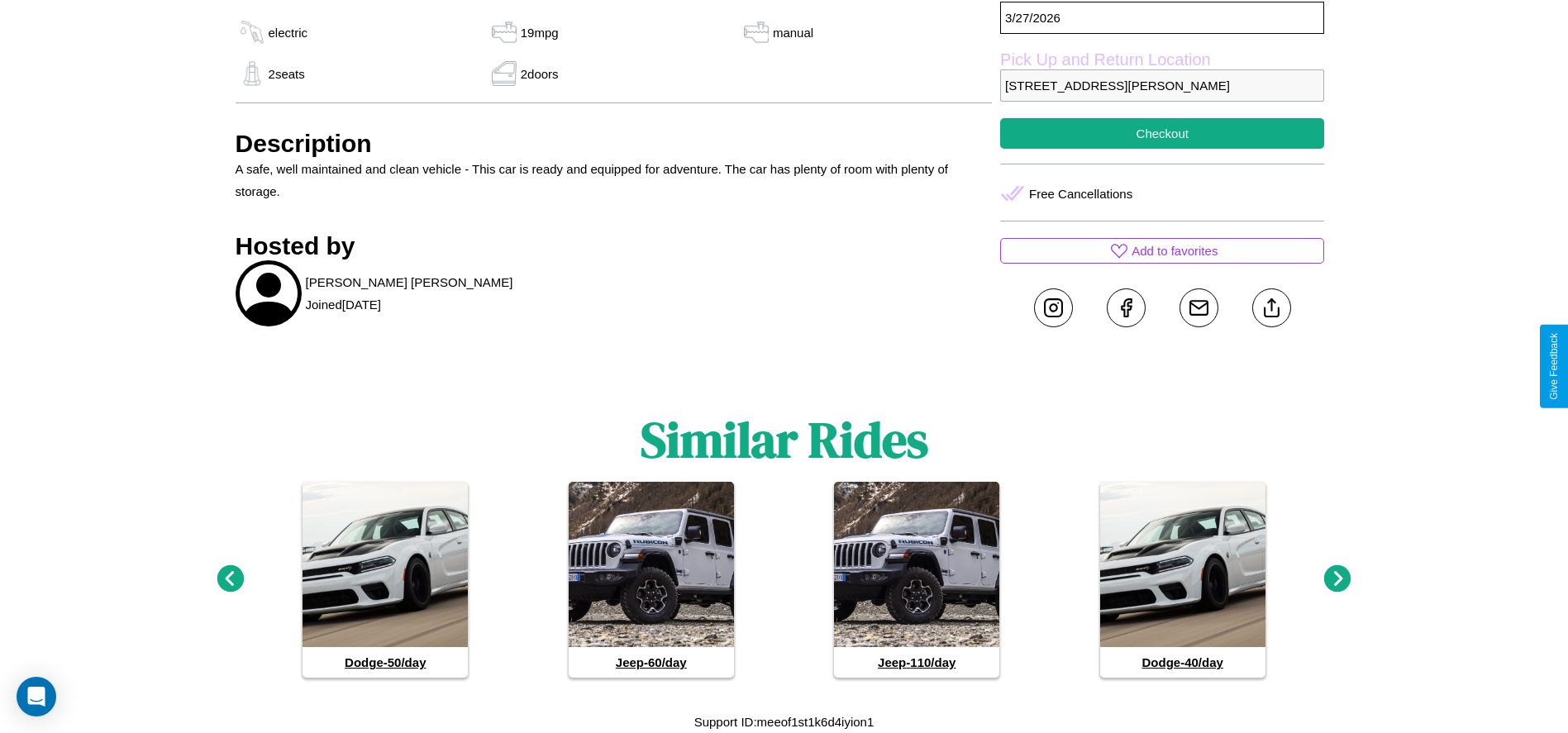
click at [1338, 579] on icon at bounding box center [1337, 579] width 27 height 27
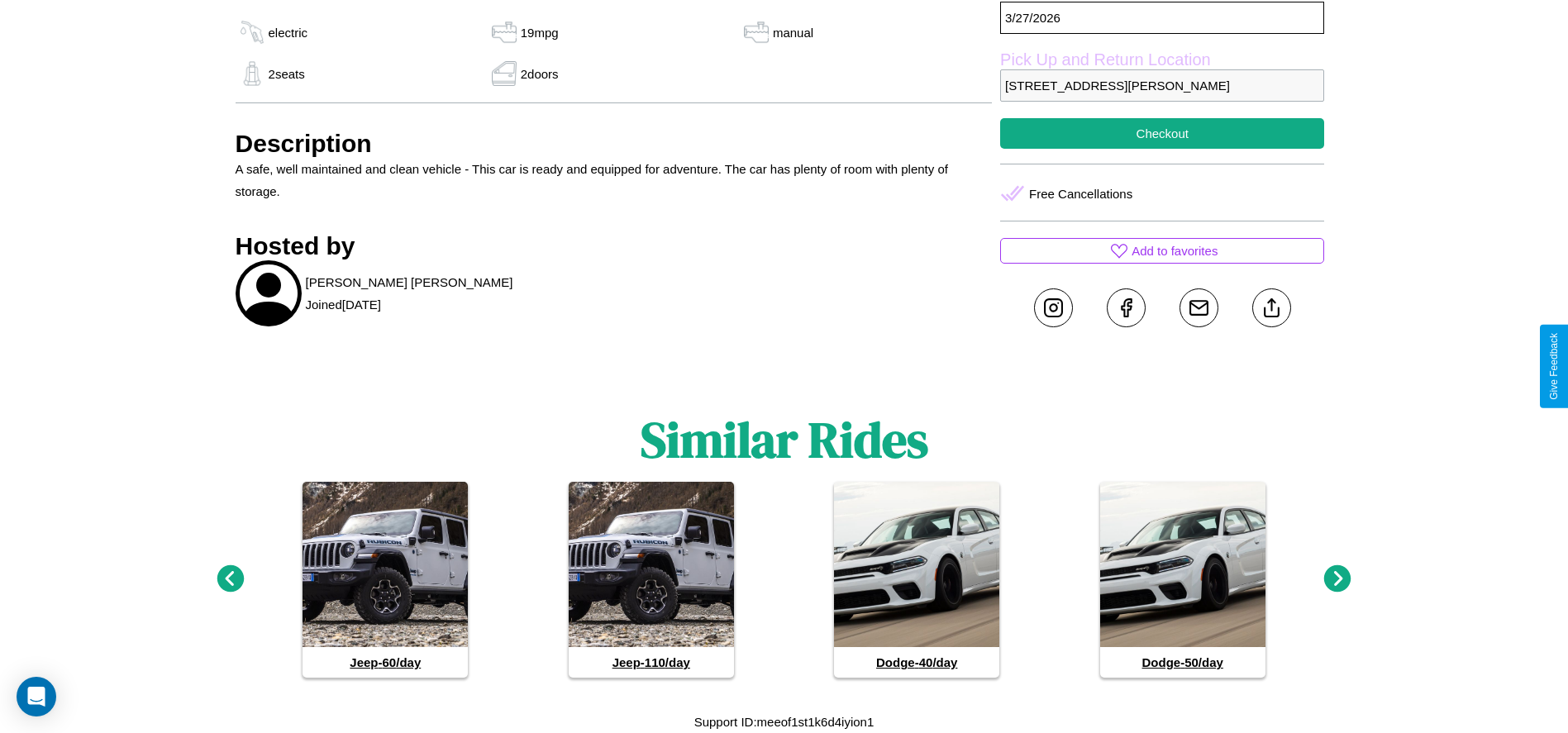
click at [230, 579] on icon at bounding box center [230, 579] width 27 height 27
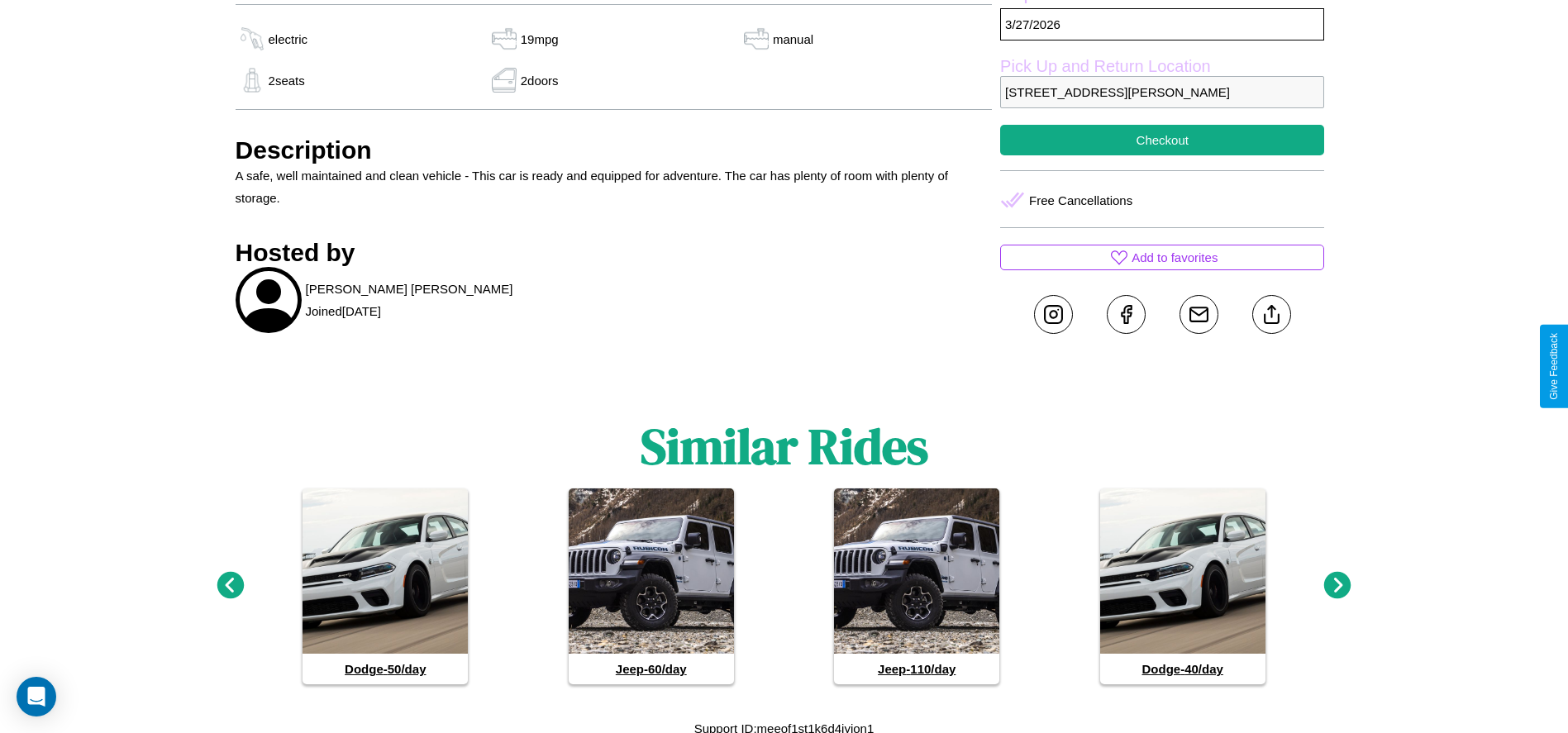
scroll to position [601, 0]
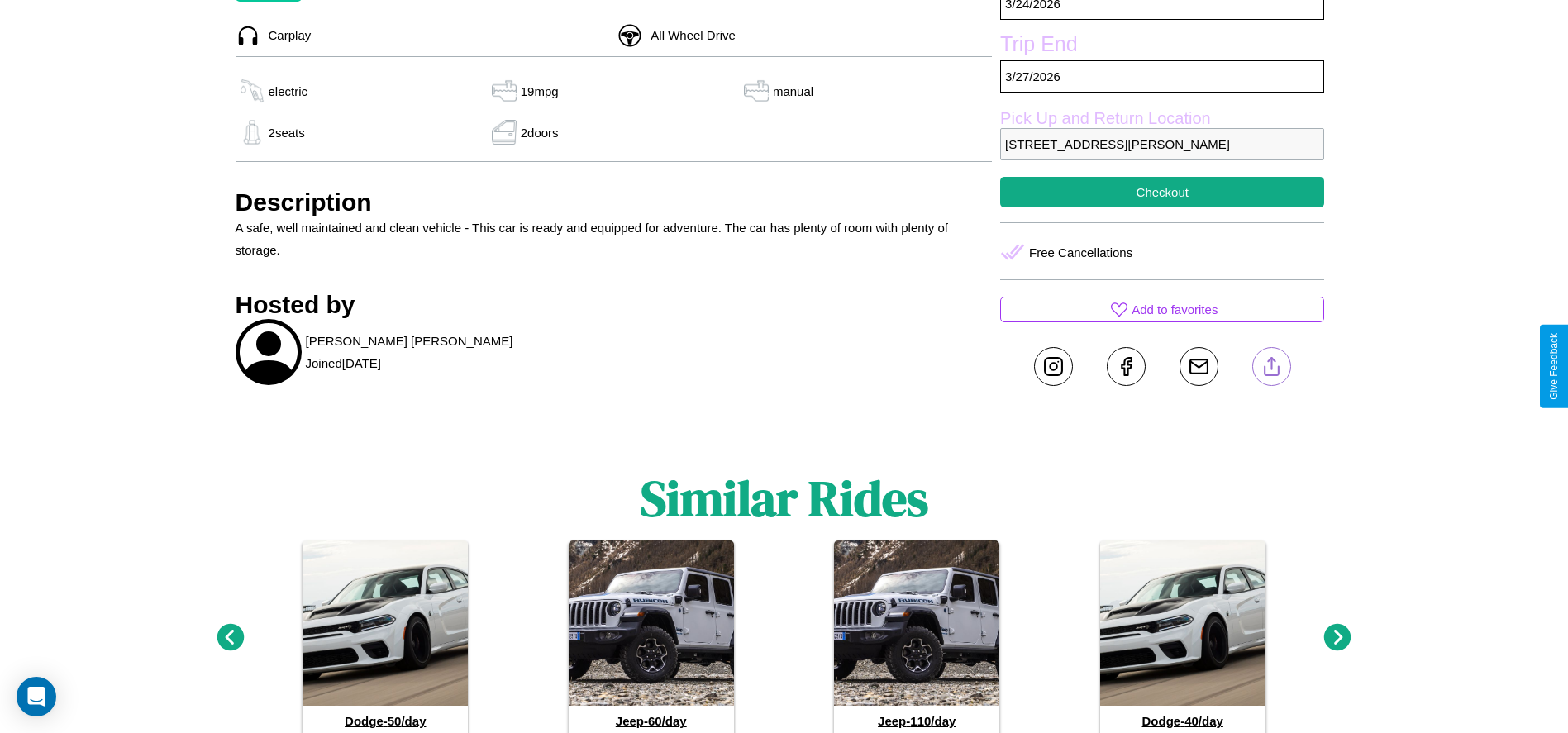
click at [1271, 366] on line at bounding box center [1271, 363] width 0 height 11
